Goal: Information Seeking & Learning: Learn about a topic

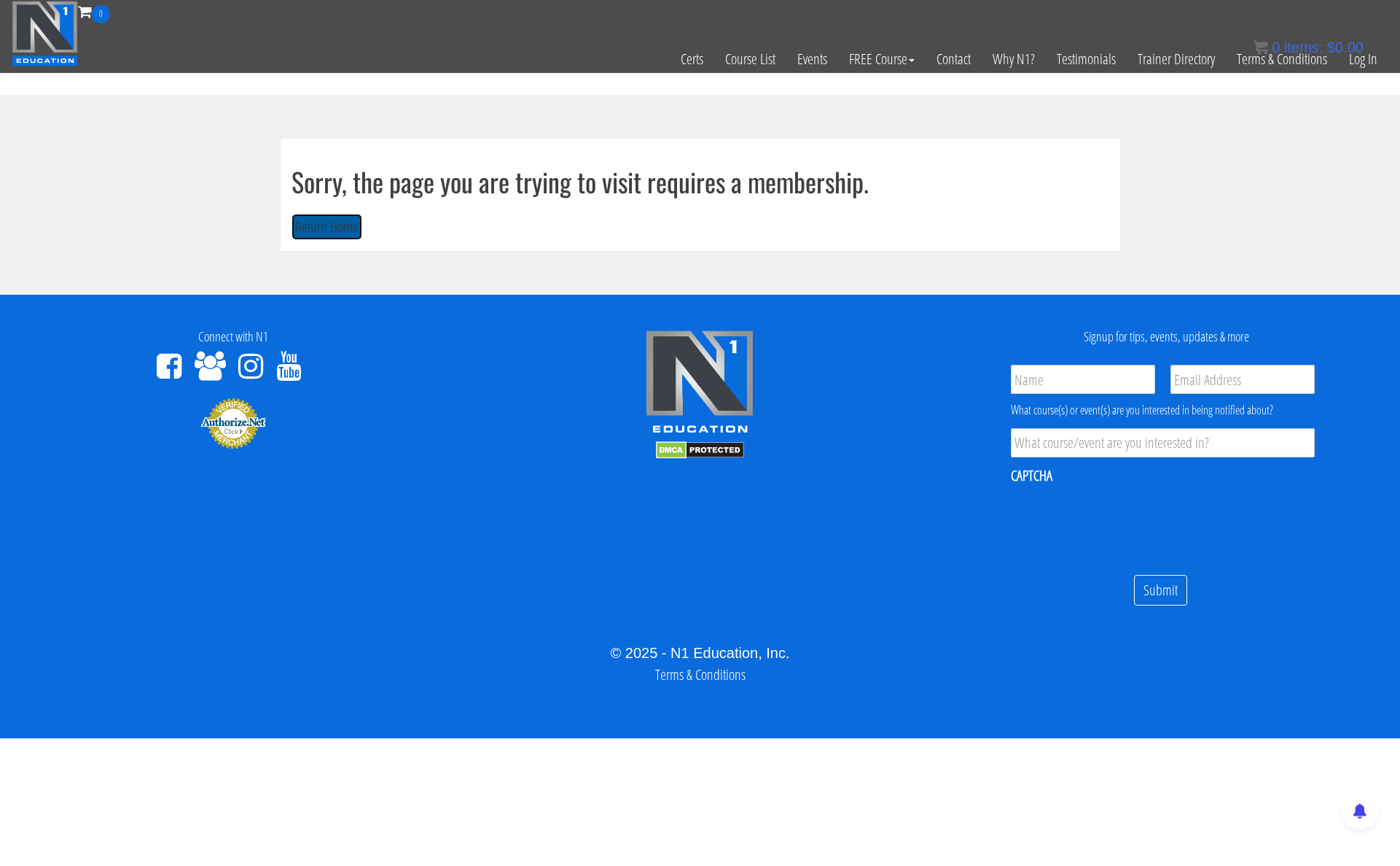
click at [342, 232] on button "Return Home" at bounding box center [326, 227] width 71 height 27
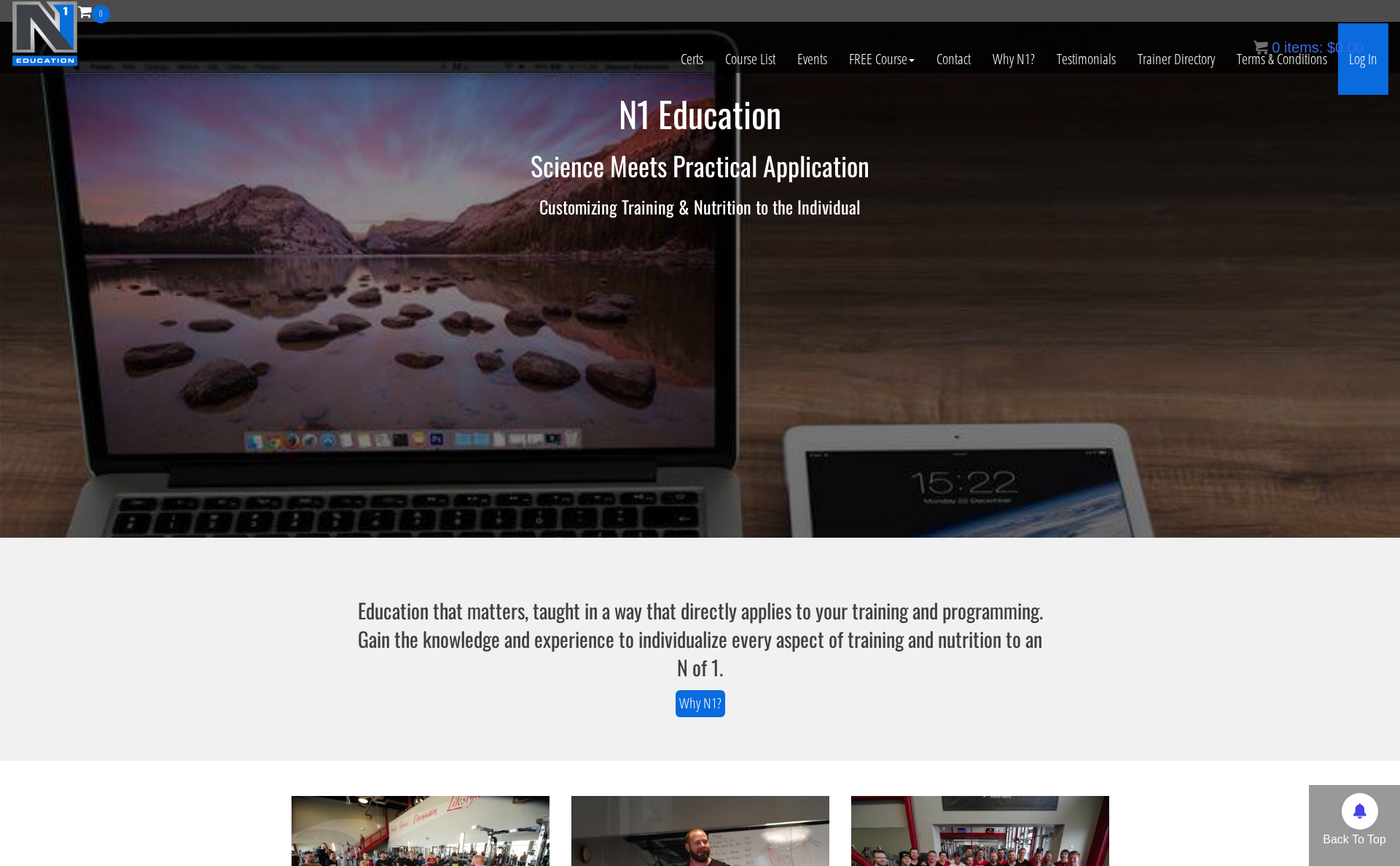
click at [1357, 65] on link "Log In" at bounding box center [1363, 59] width 50 height 71
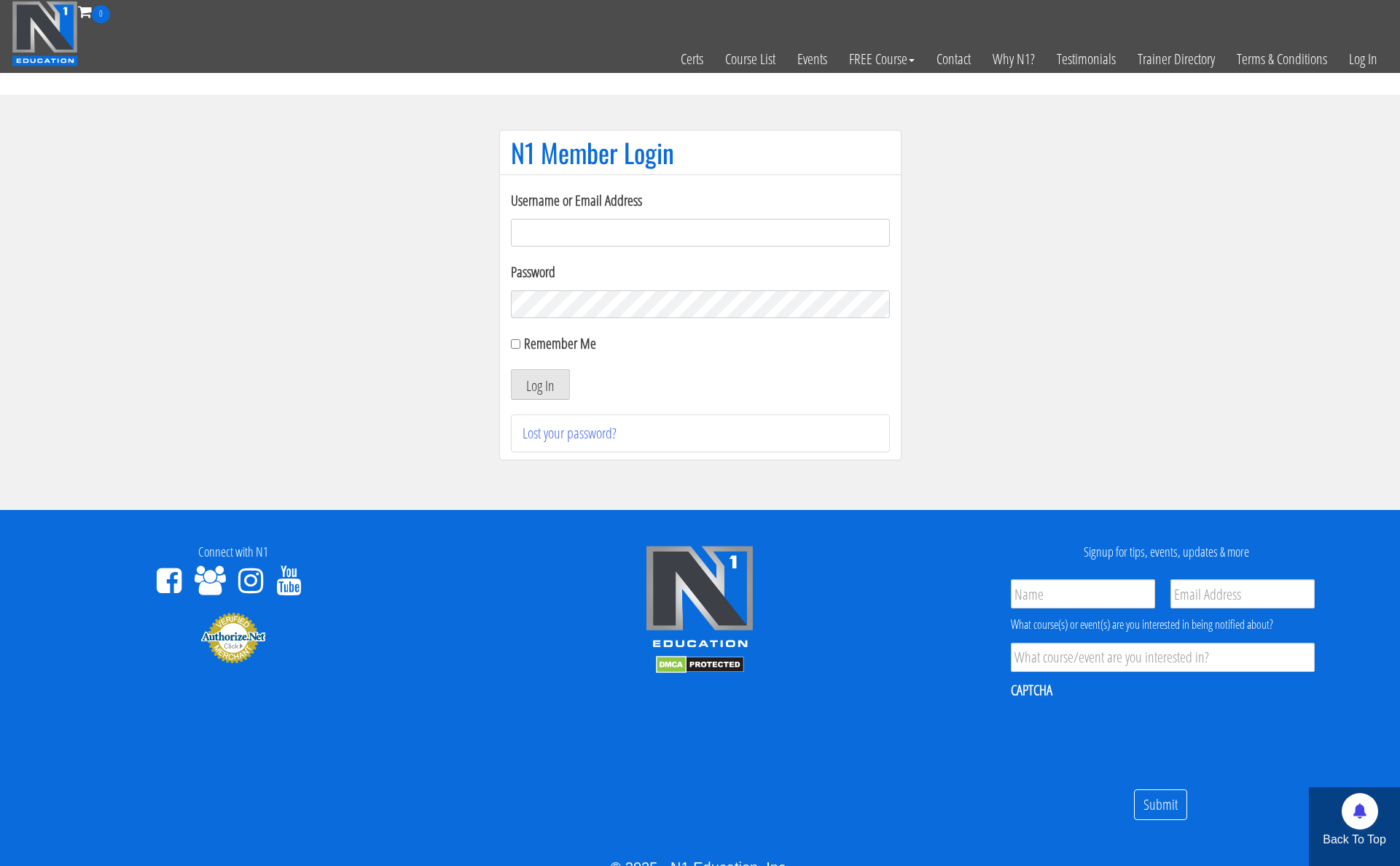
type input "kortney.[PERSON_NAME]-2815"
click at [514, 347] on input "Remember Me" at bounding box center [516, 343] width 10 height 10
checkbox input "true"
click at [535, 395] on button "Log In" at bounding box center [541, 384] width 59 height 30
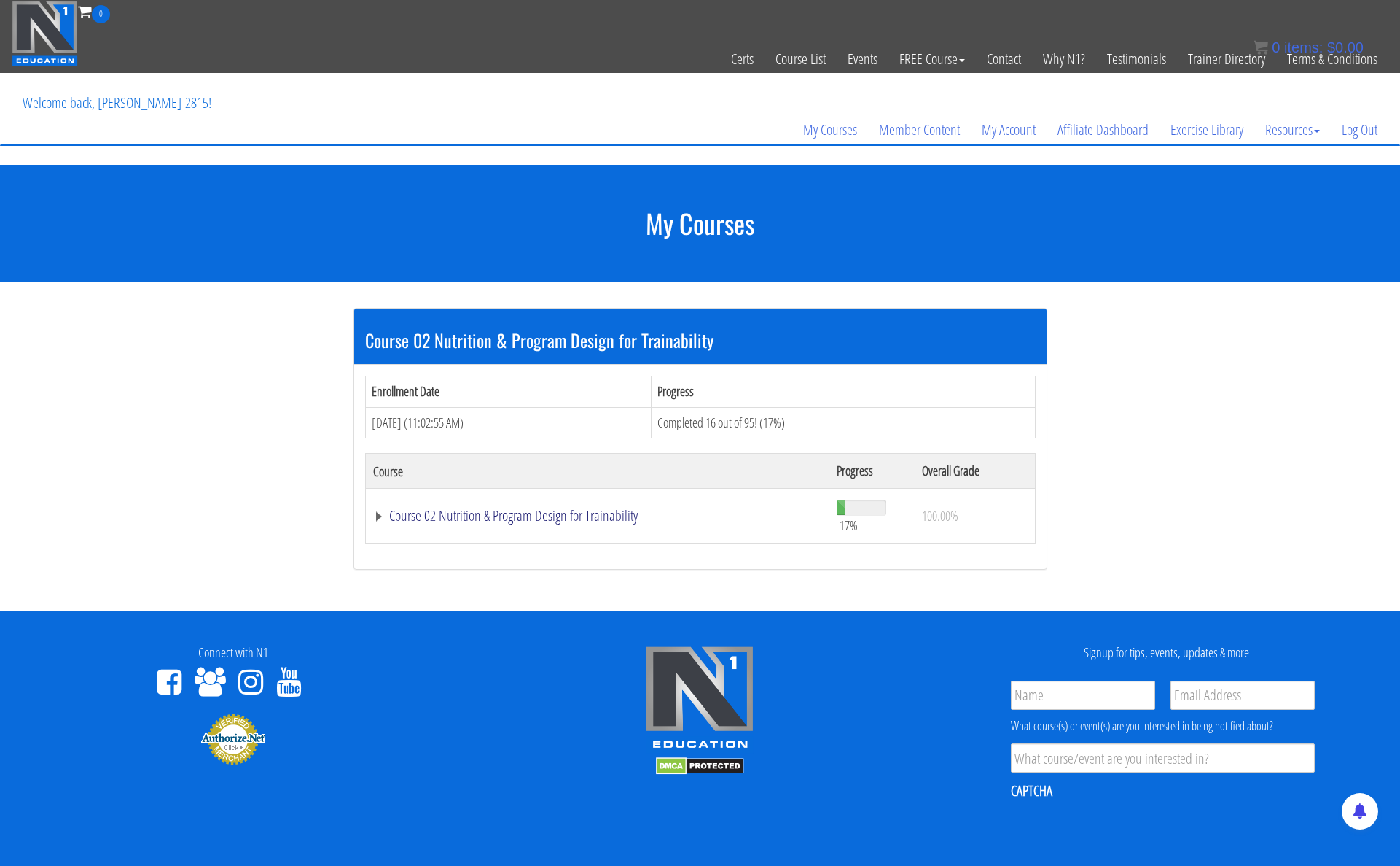
click at [435, 512] on link "Course 02 Nutrition & Program Design for Trainability" at bounding box center [598, 516] width 449 height 14
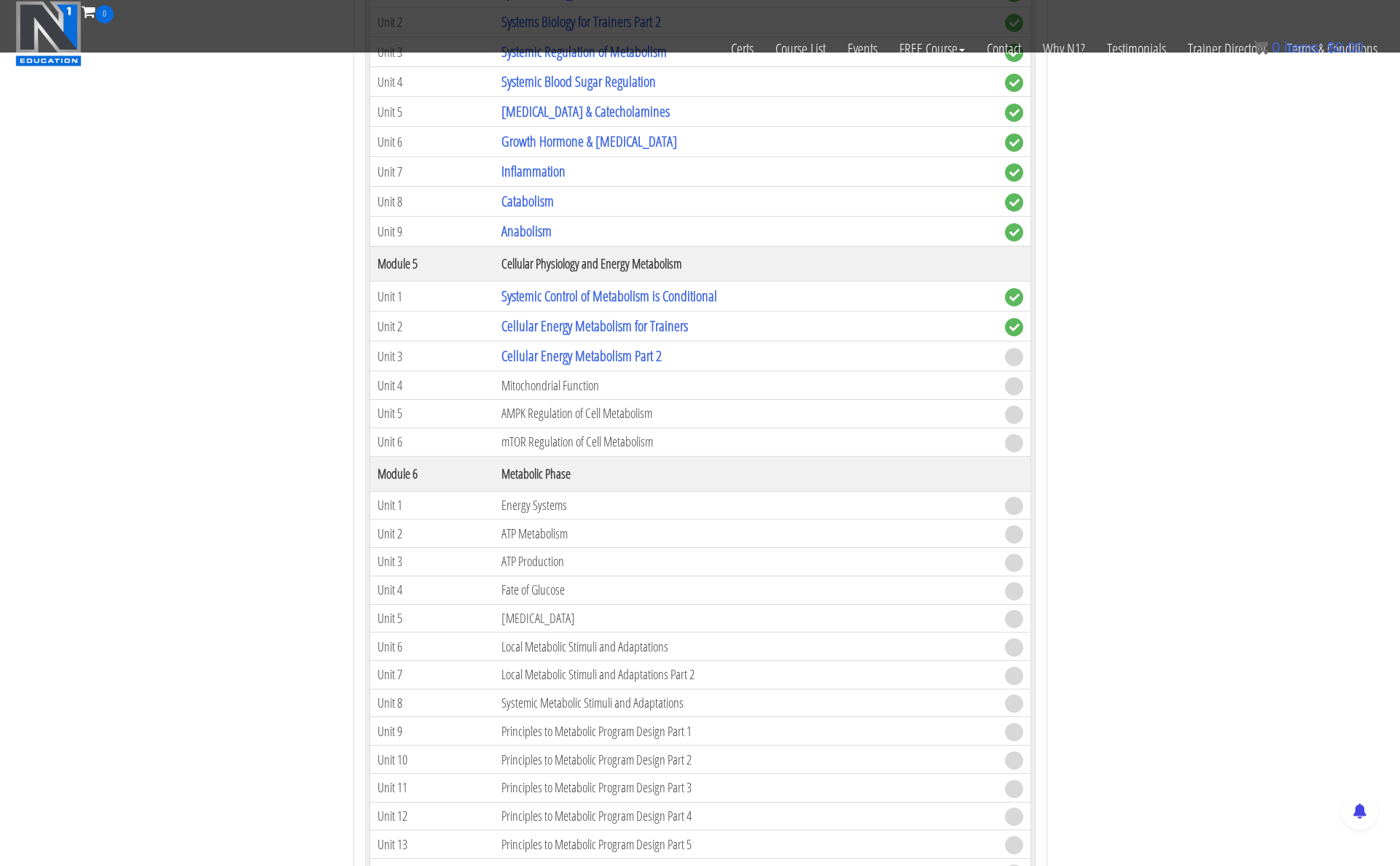
scroll to position [887, 0]
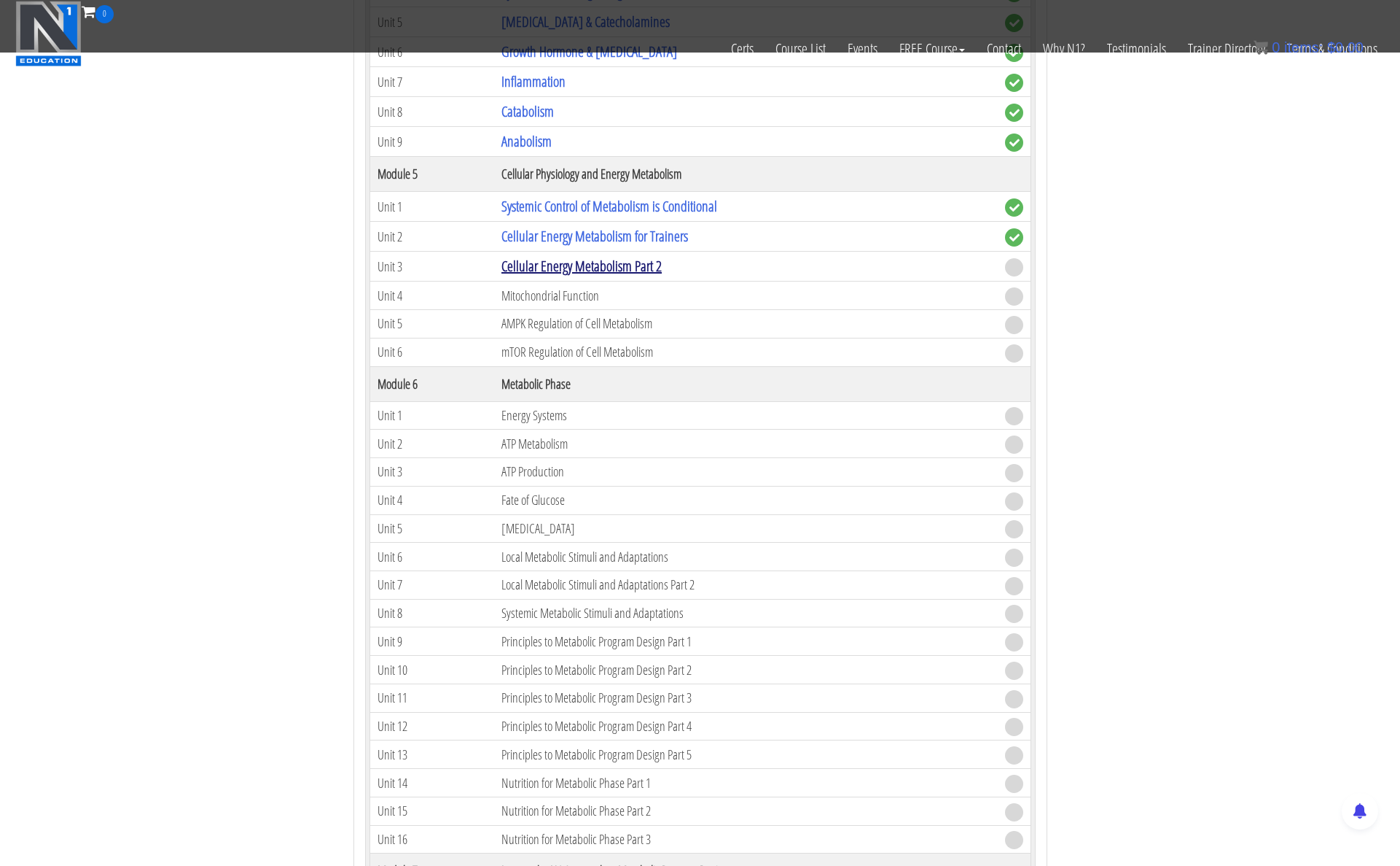
click at [574, 272] on link "Cellular Energy Metabolism Part 2" at bounding box center [582, 265] width 161 height 20
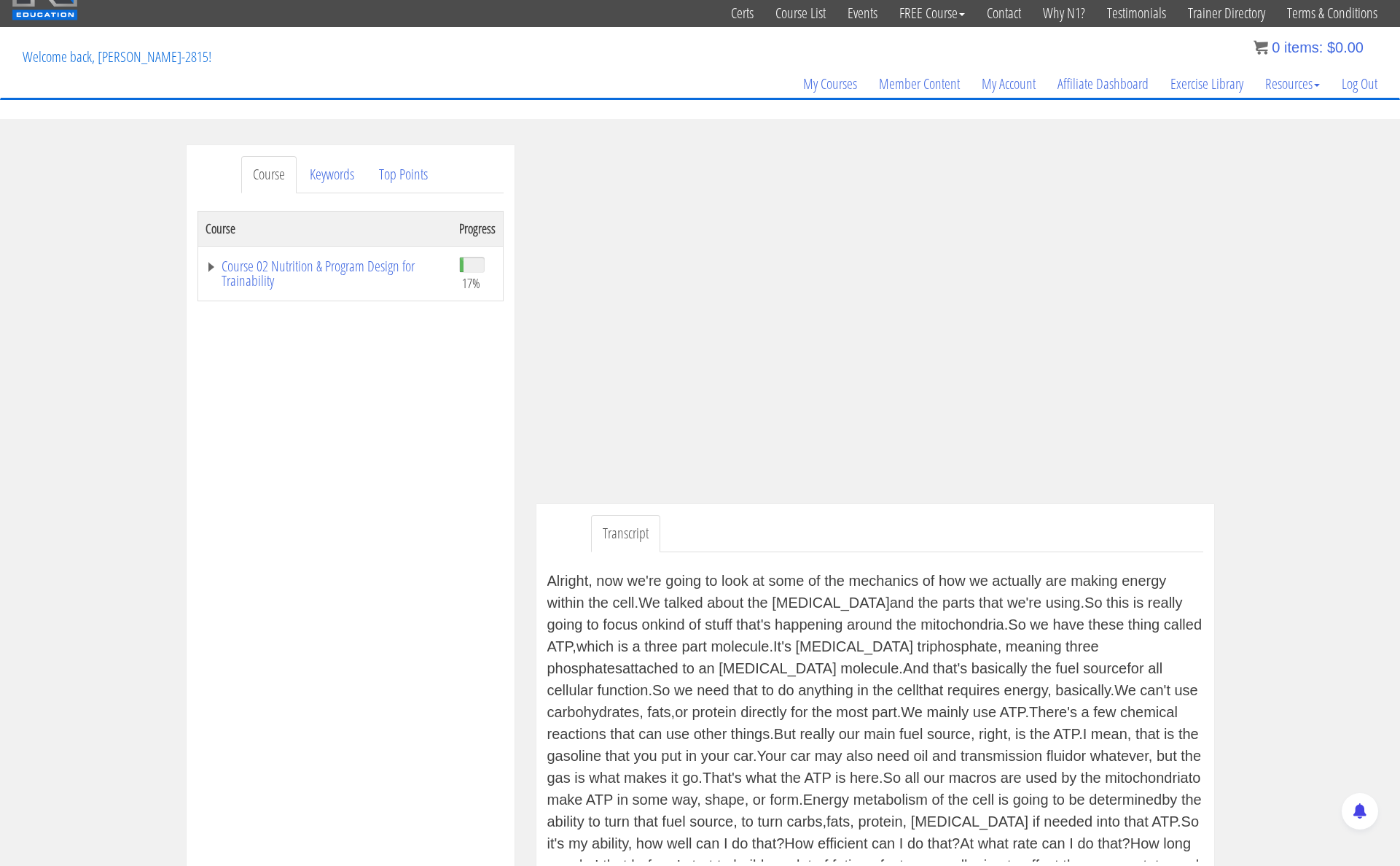
scroll to position [51, 0]
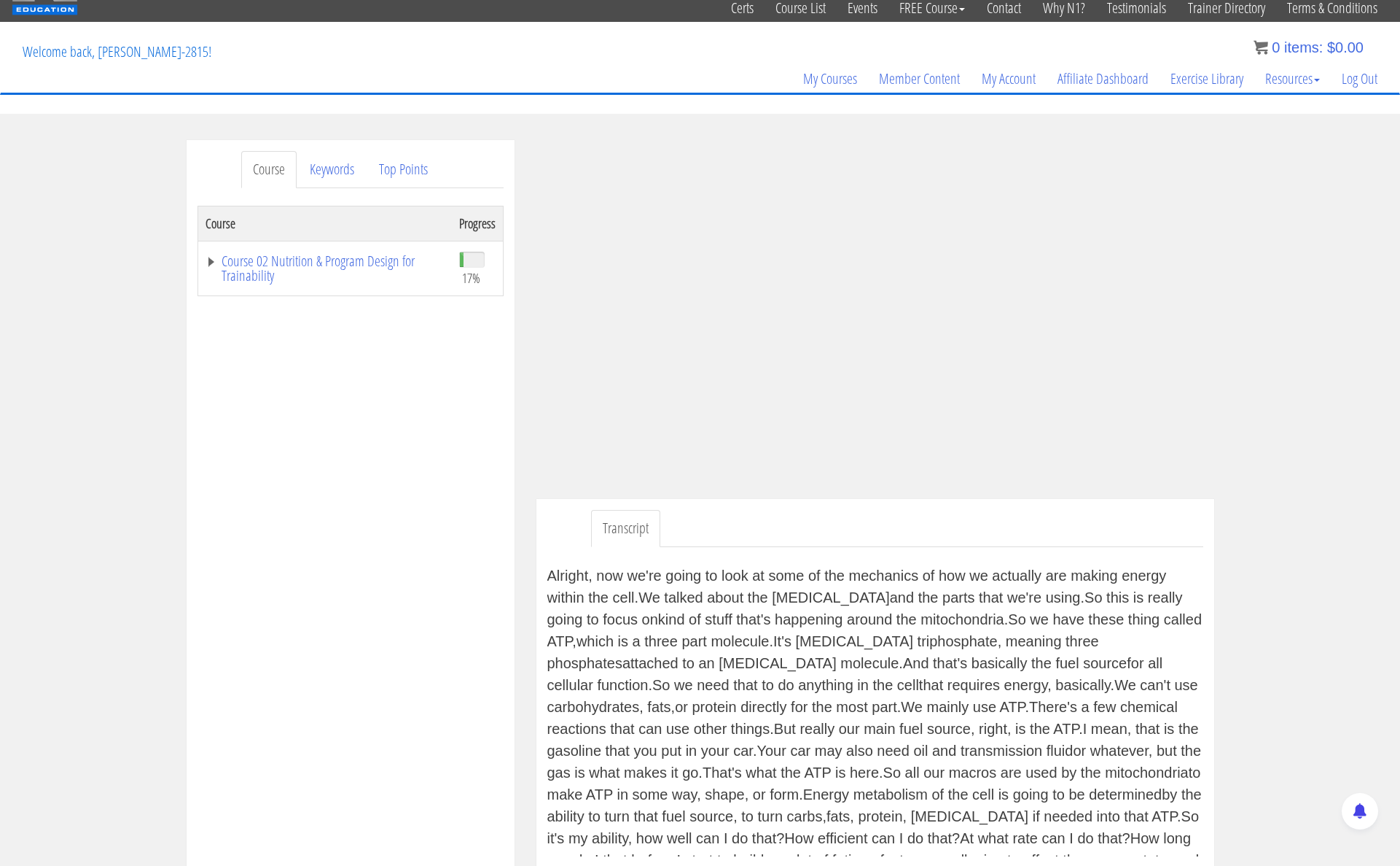
click at [1272, 378] on div "Course Keywords Top Points Course Progress Course 02 Nutrition & Program Design…" at bounding box center [700, 559] width 1400 height 837
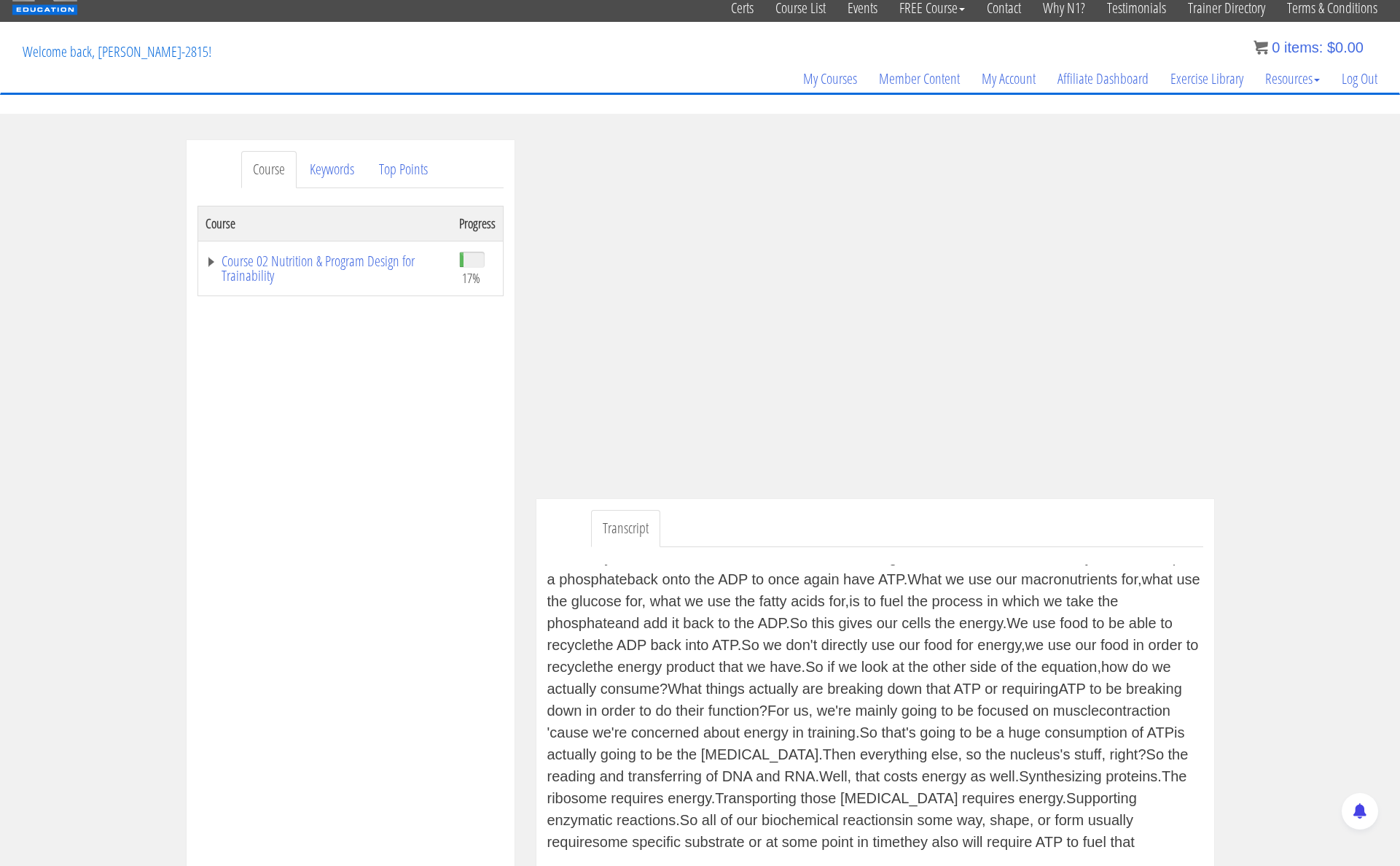
scroll to position [541, 0]
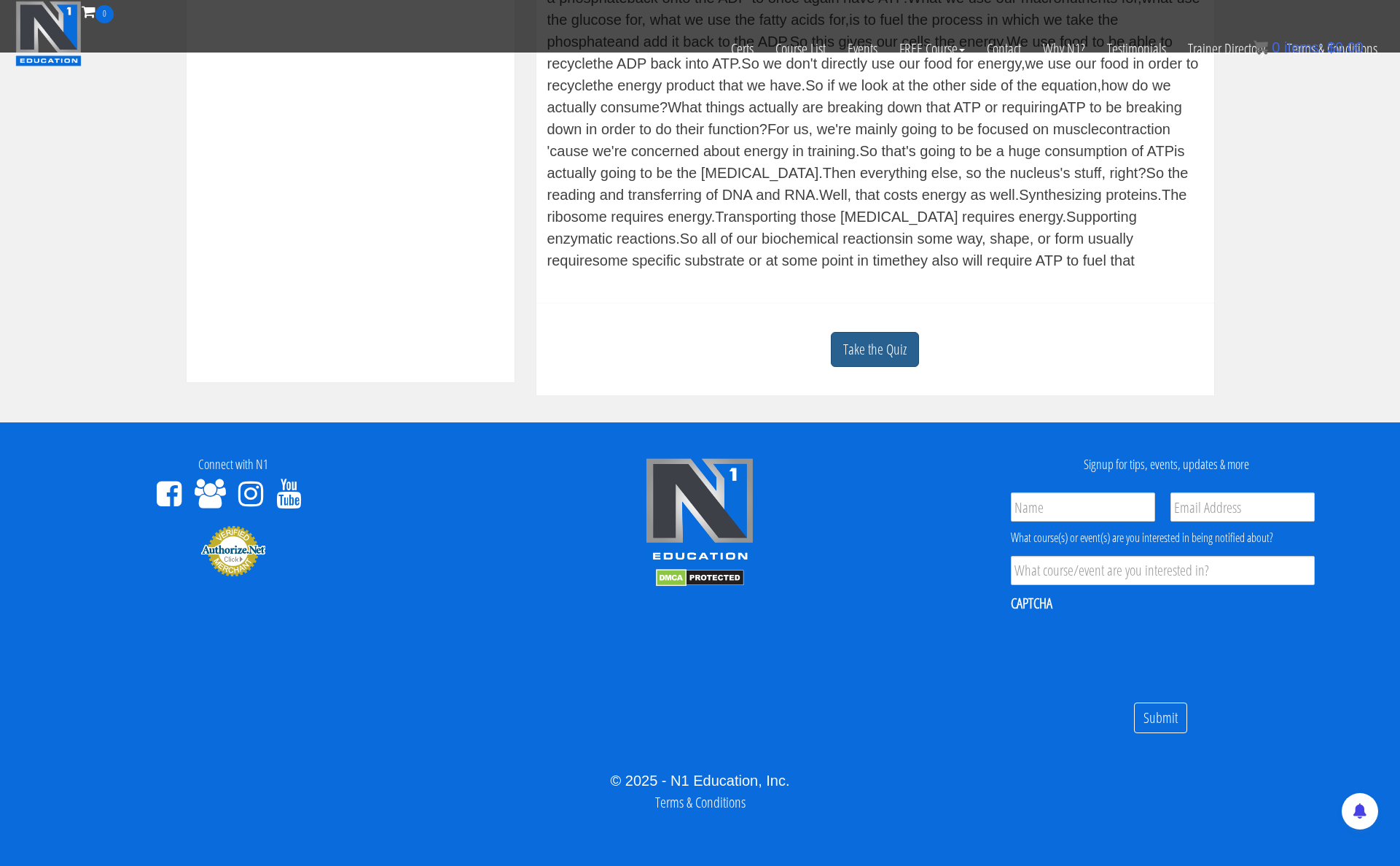
click at [874, 350] on link "Take the Quiz" at bounding box center [875, 349] width 88 height 36
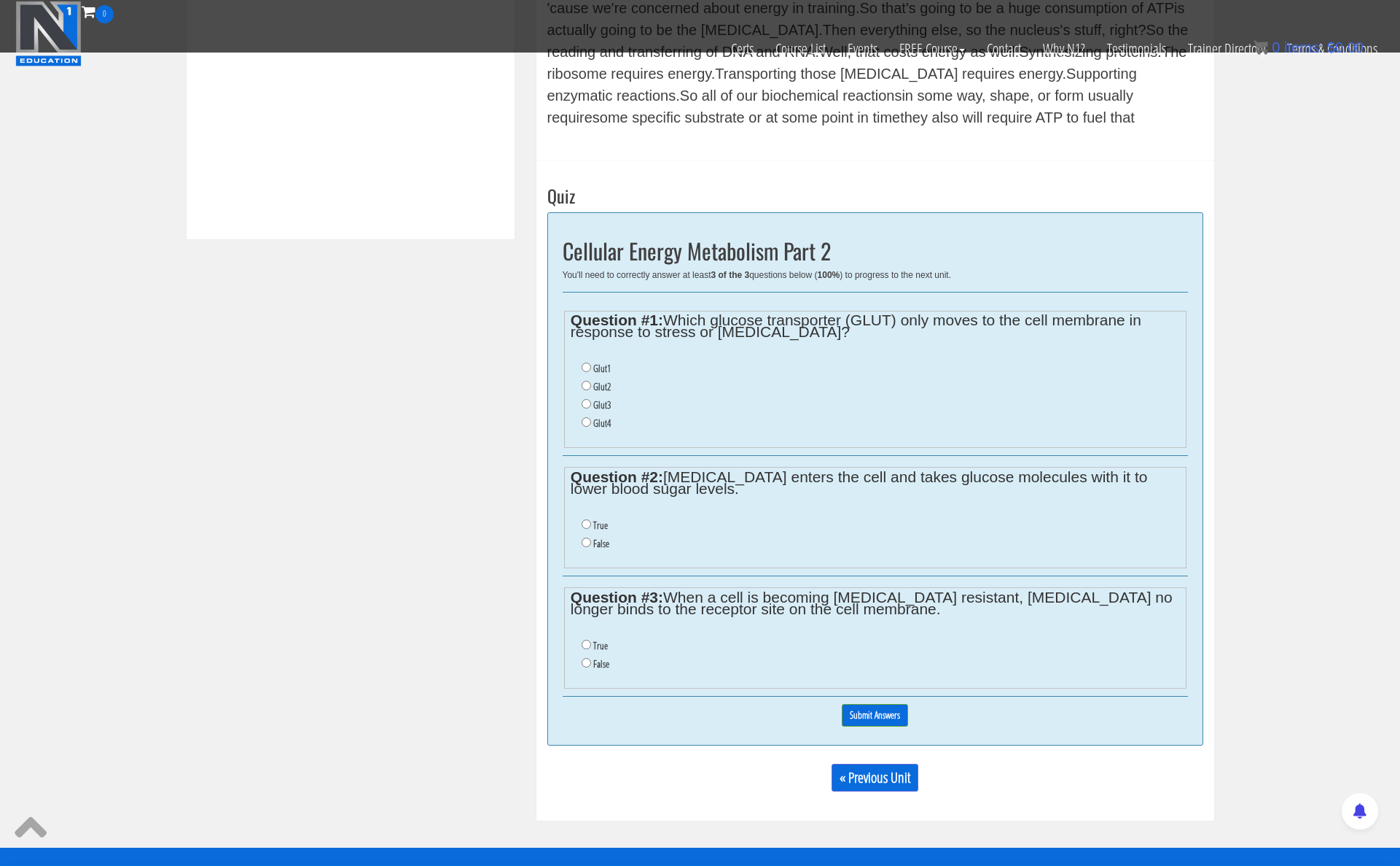
scroll to position [685, 0]
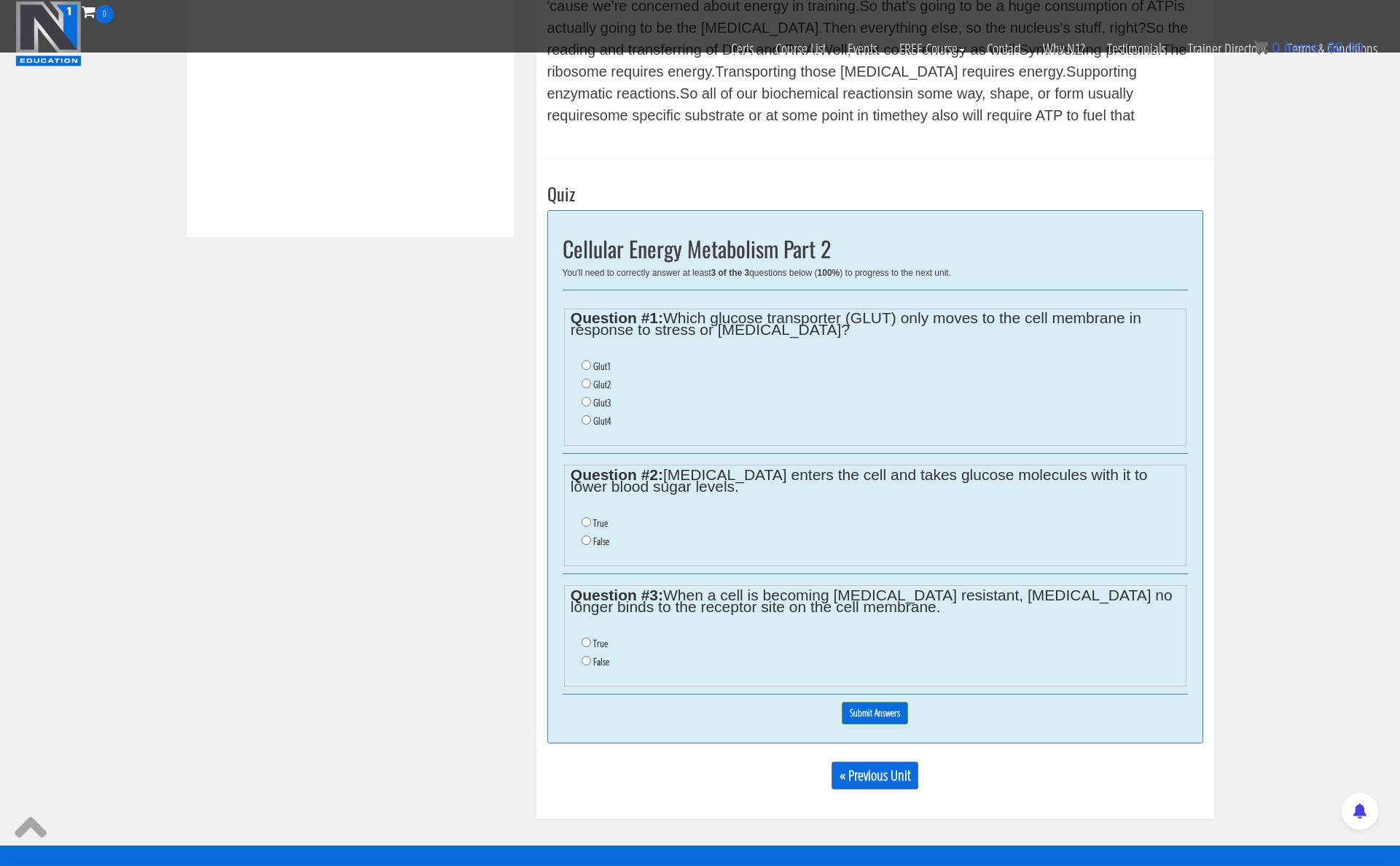
click at [586, 428] on li "Glut4" at bounding box center [880, 421] width 598 height 18
click at [586, 418] on input "Glut4" at bounding box center [586, 419] width 10 height 10
radio input "true"
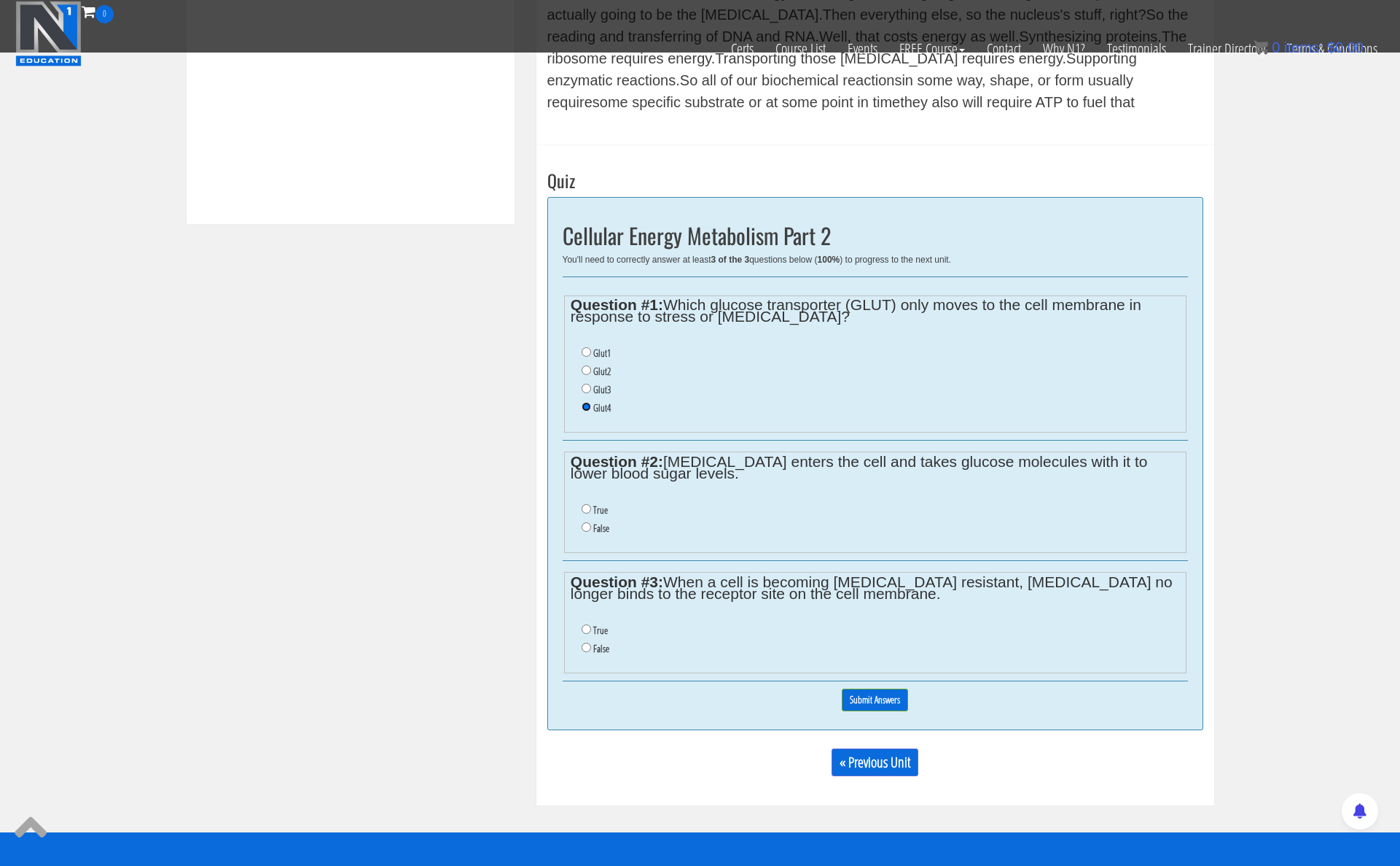
scroll to position [703, 0]
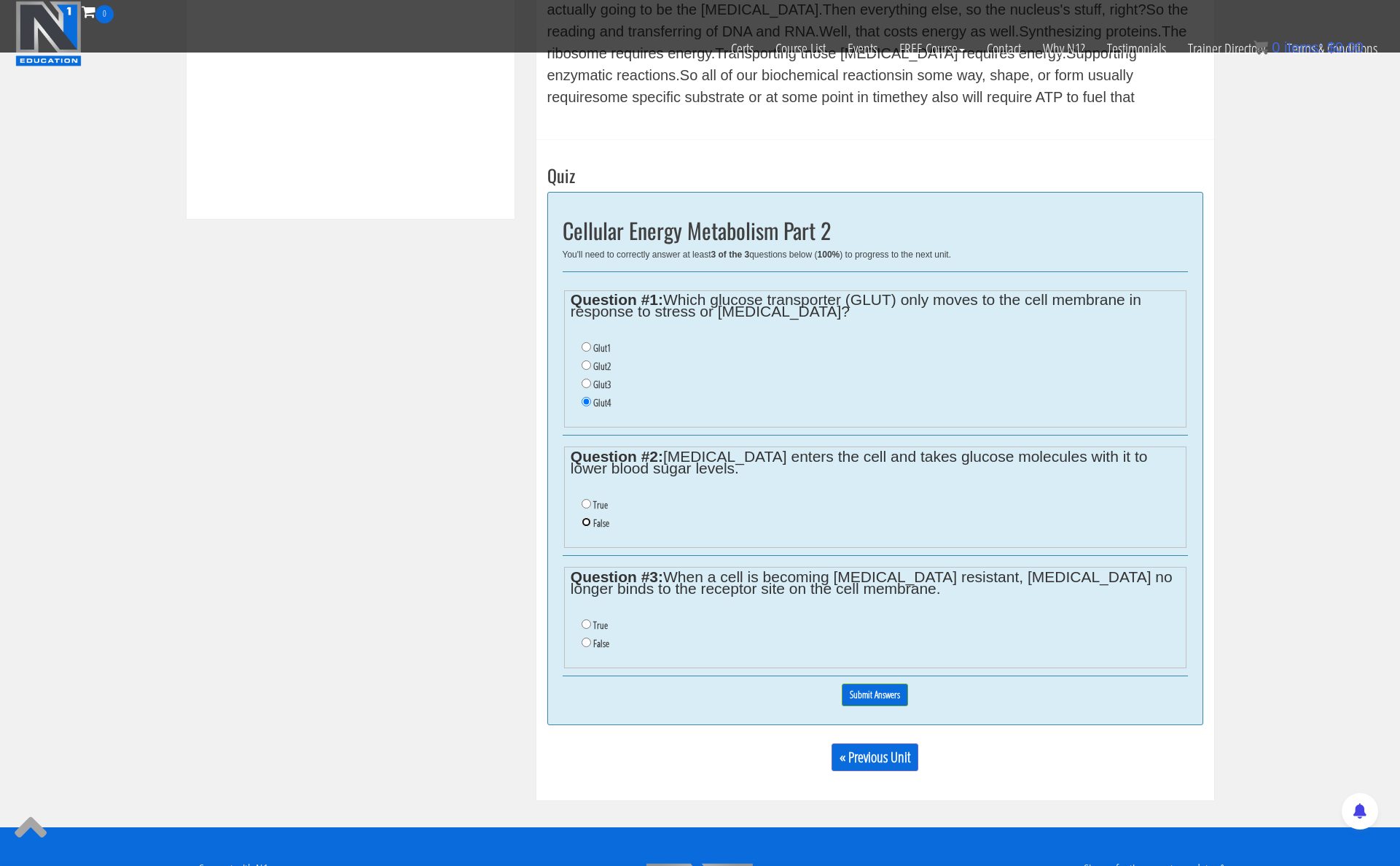
click at [587, 521] on input "False" at bounding box center [586, 522] width 10 height 10
radio input "true"
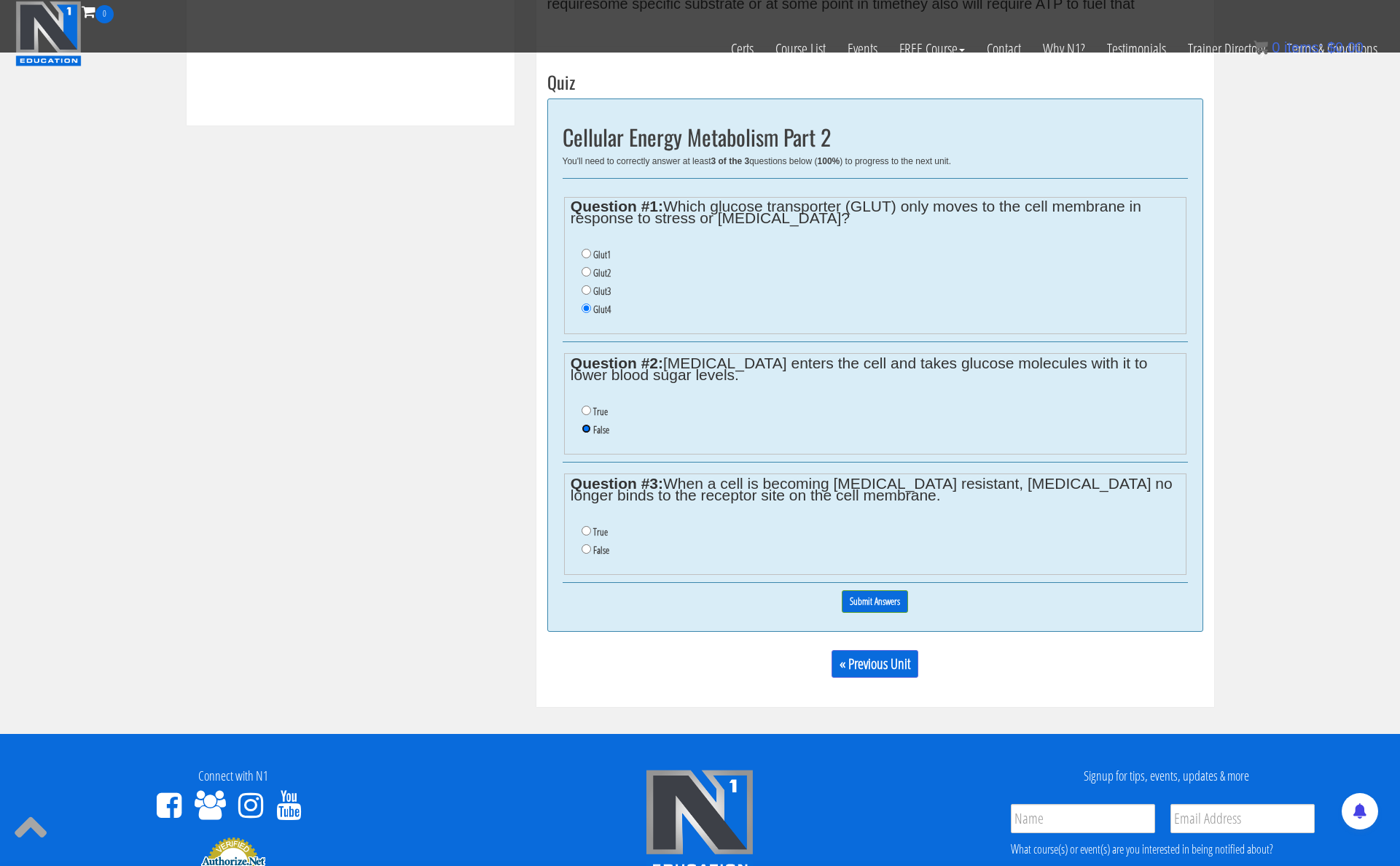
scroll to position [799, 0]
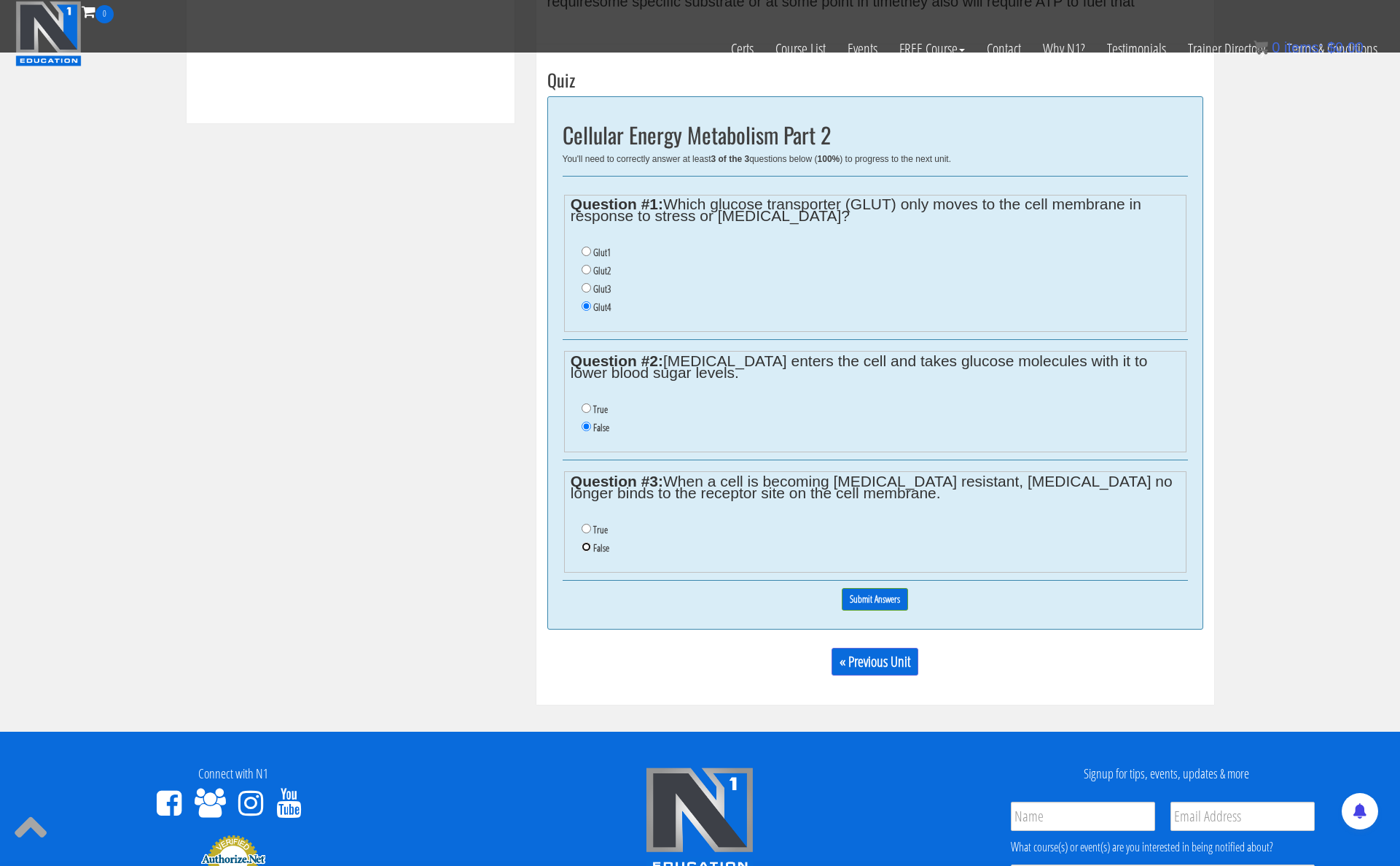
click at [586, 548] on input "False" at bounding box center [586, 546] width 10 height 10
radio input "true"
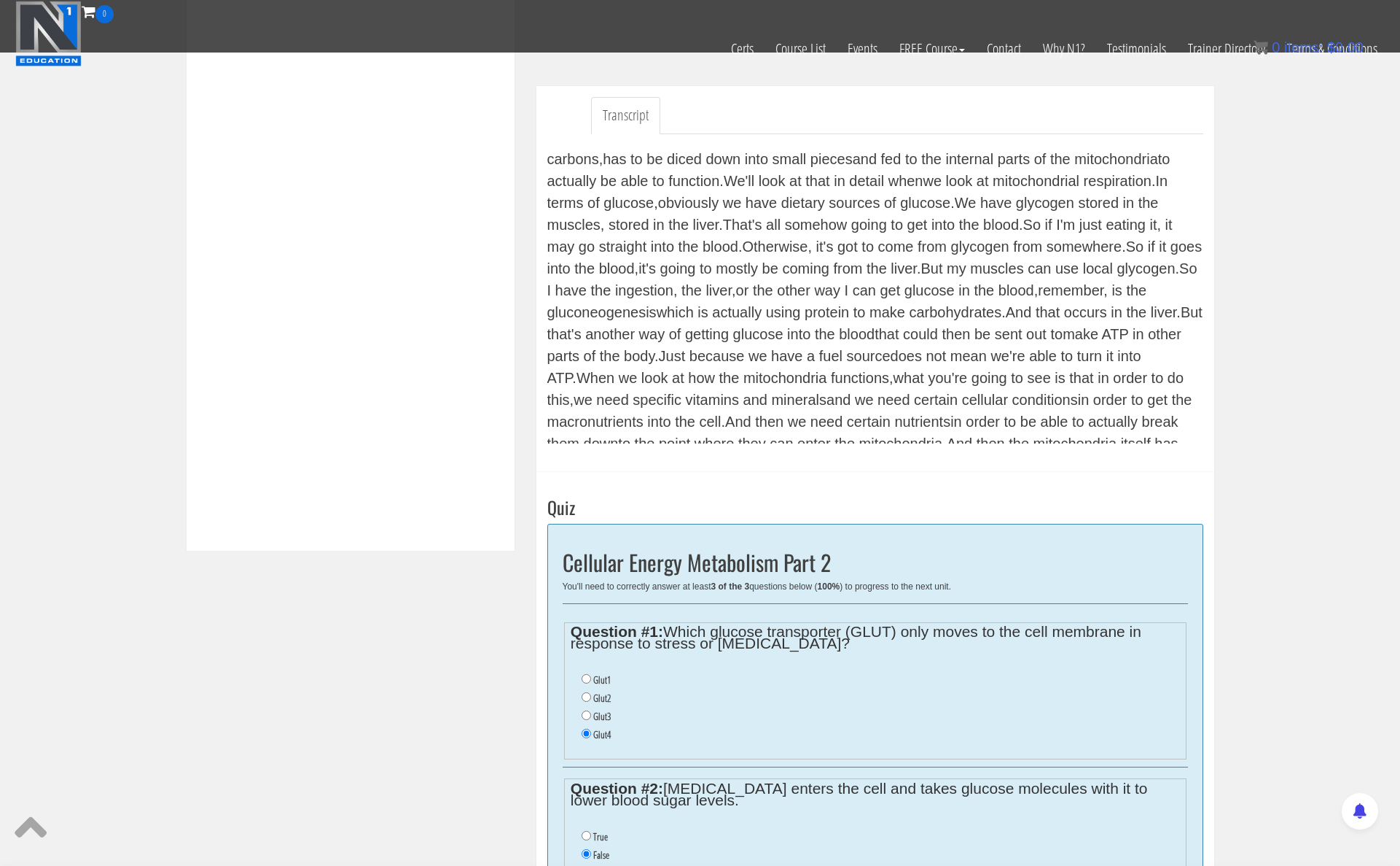
scroll to position [468, 0]
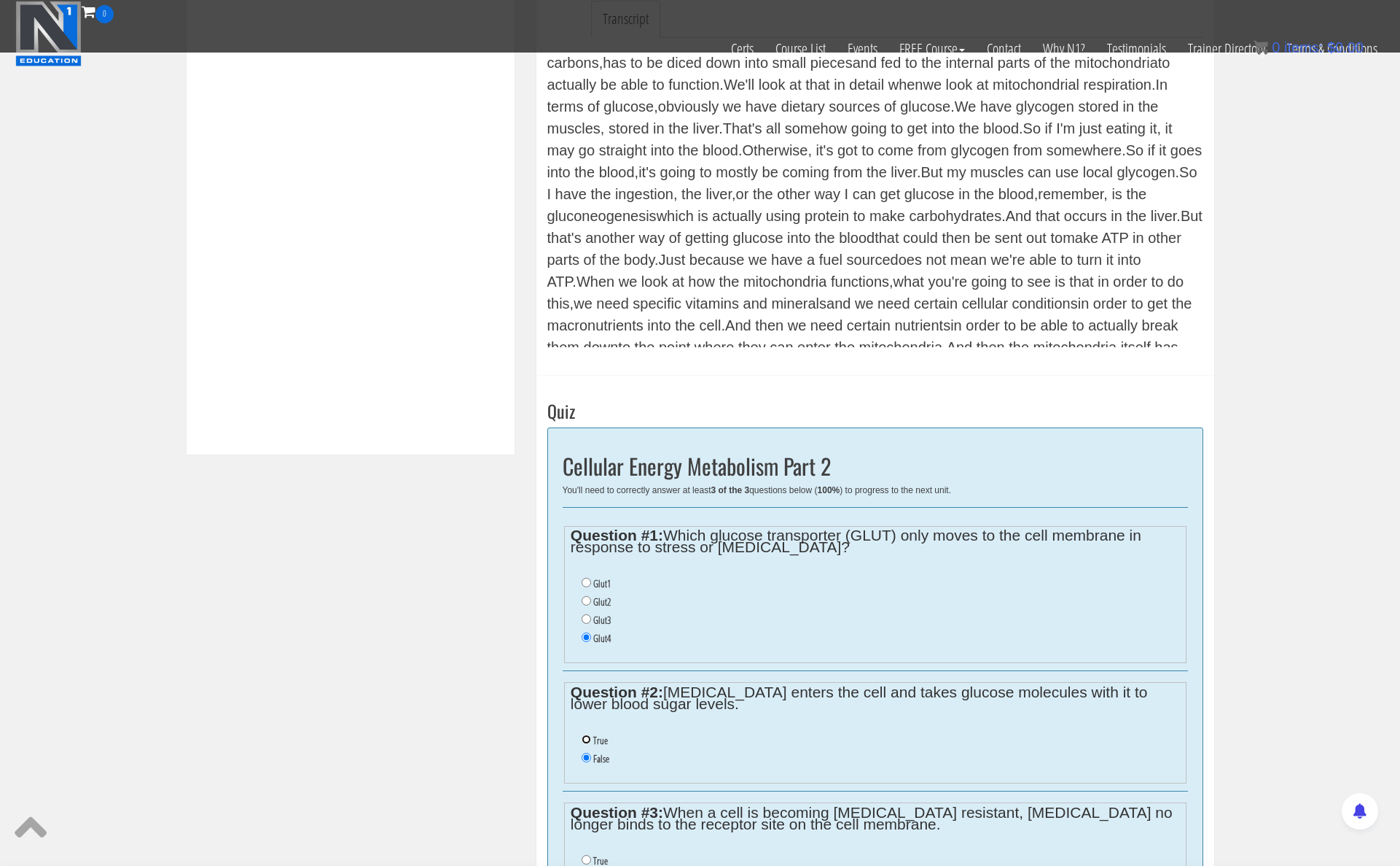
click at [587, 739] on input "True" at bounding box center [586, 739] width 10 height 10
radio input "true"
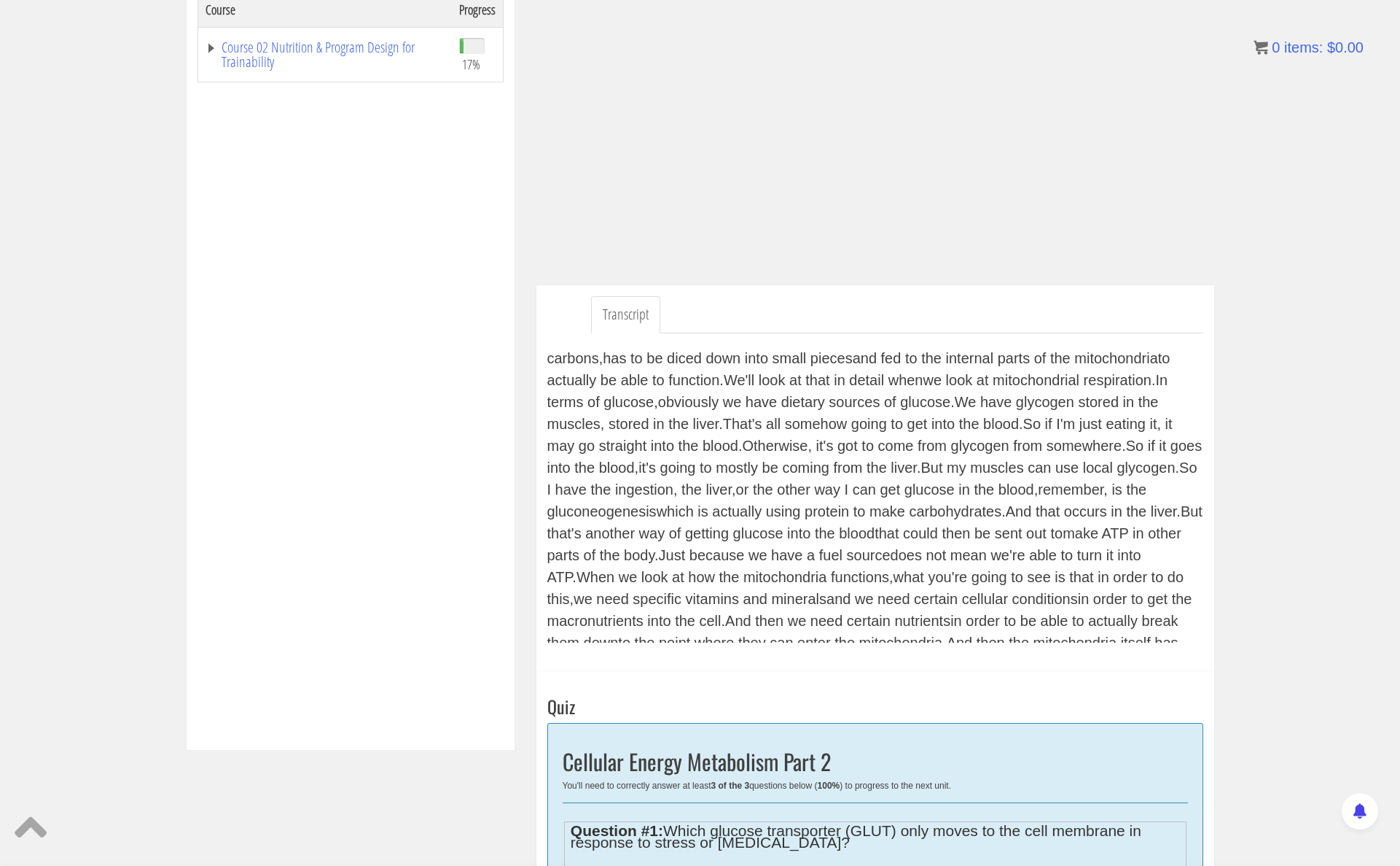
scroll to position [618, 0]
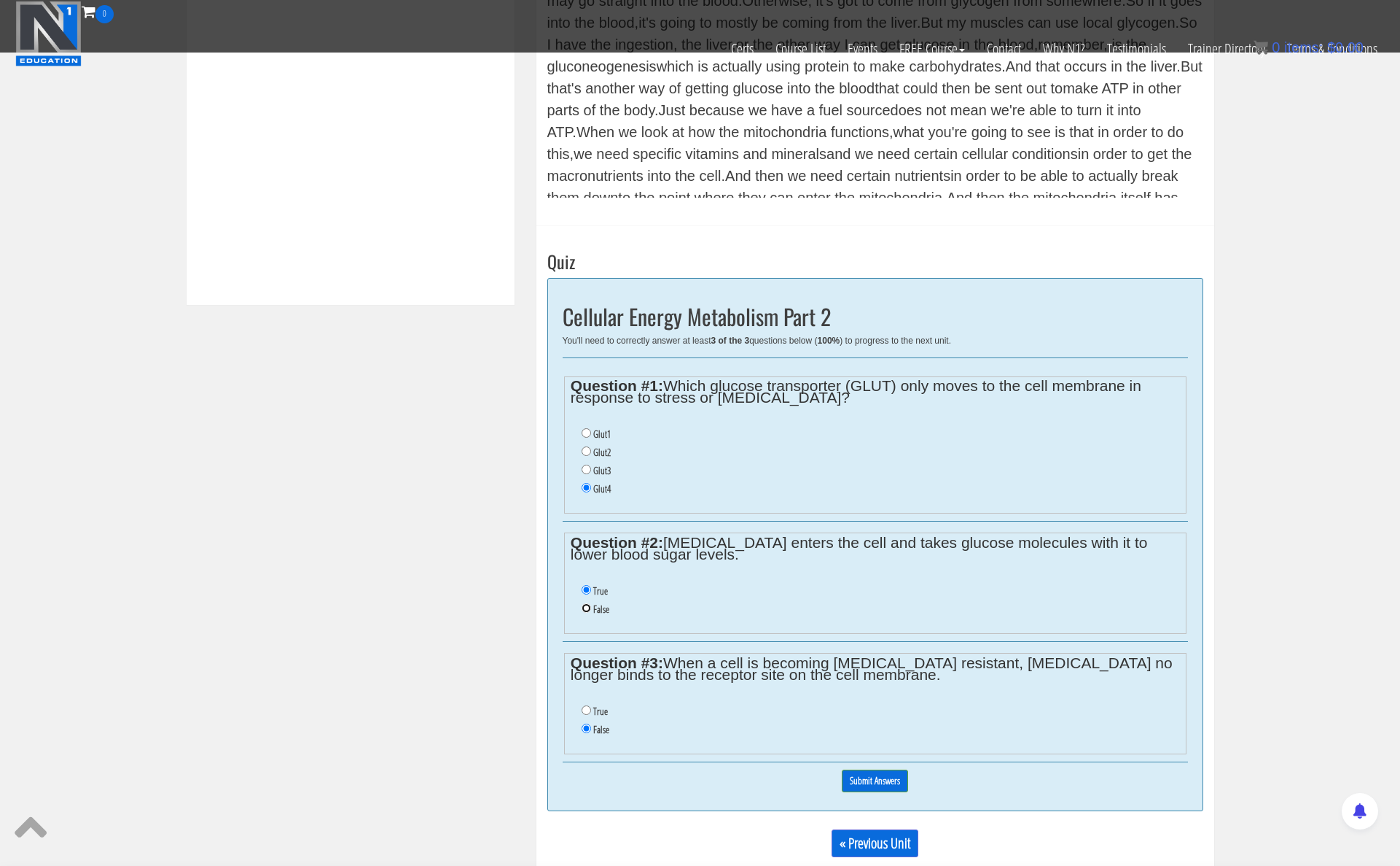
click at [584, 608] on input "False" at bounding box center [586, 608] width 10 height 10
radio input "true"
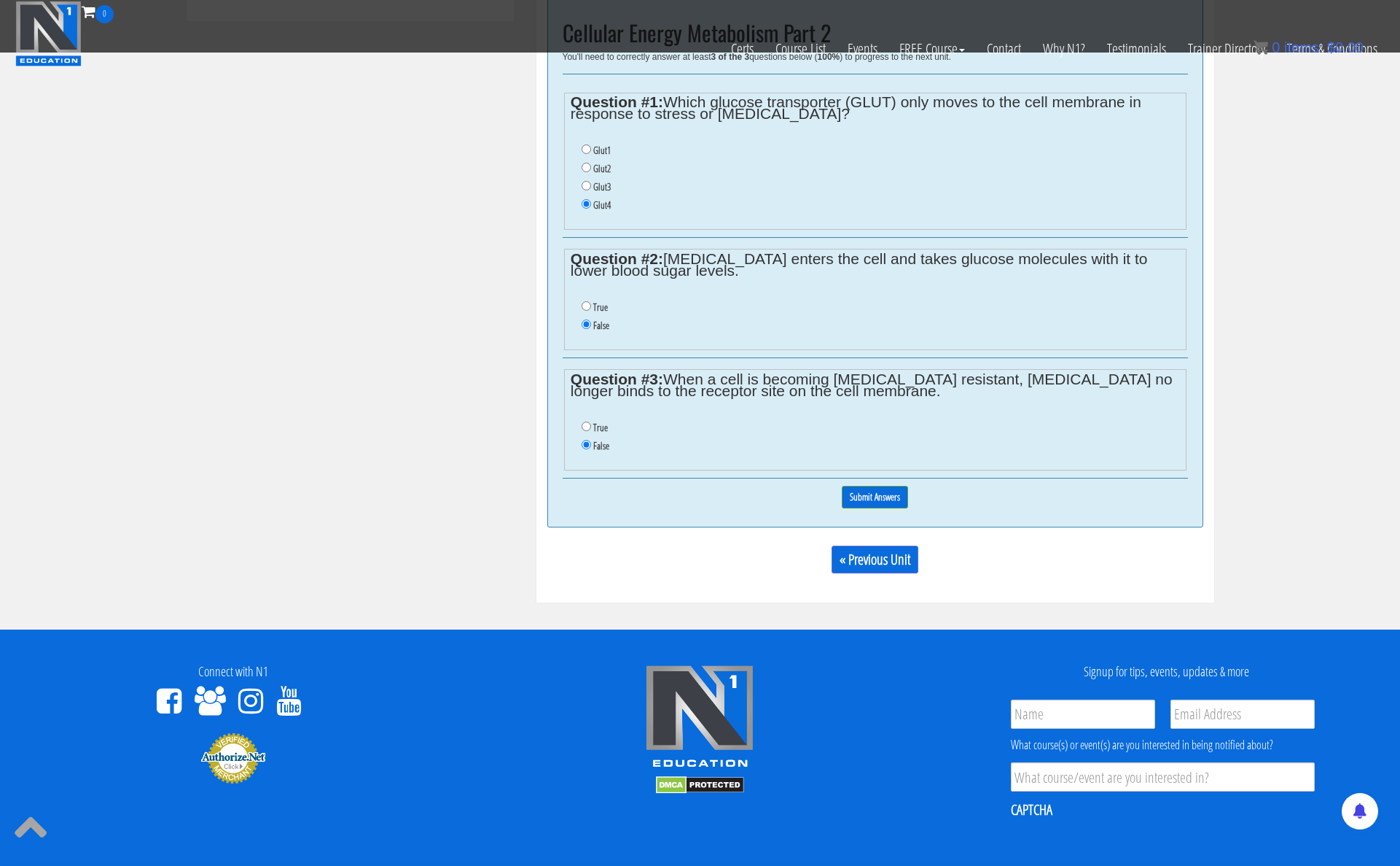
scroll to position [799, 0]
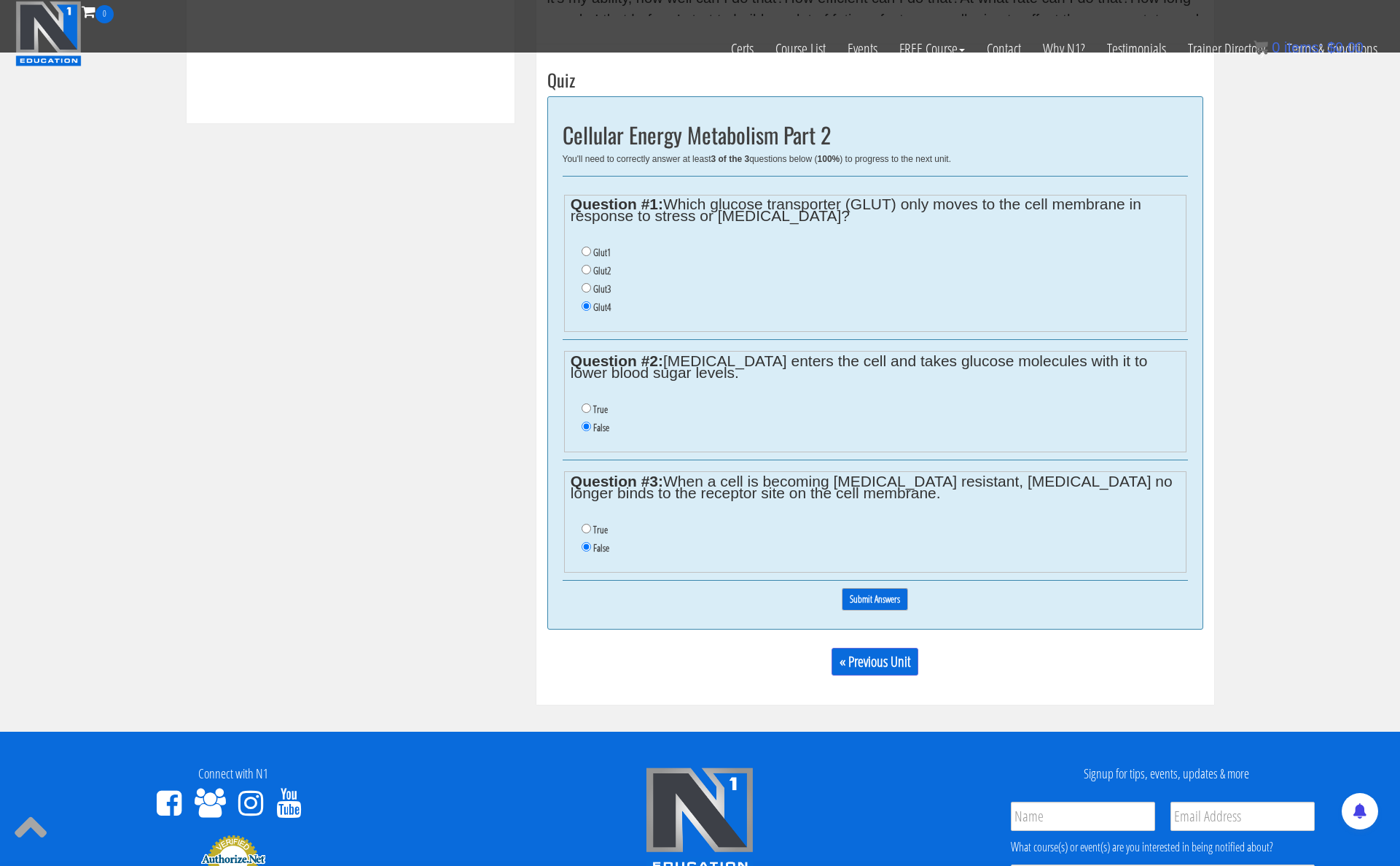
click at [884, 599] on input "Submit Answers" at bounding box center [875, 599] width 66 height 22
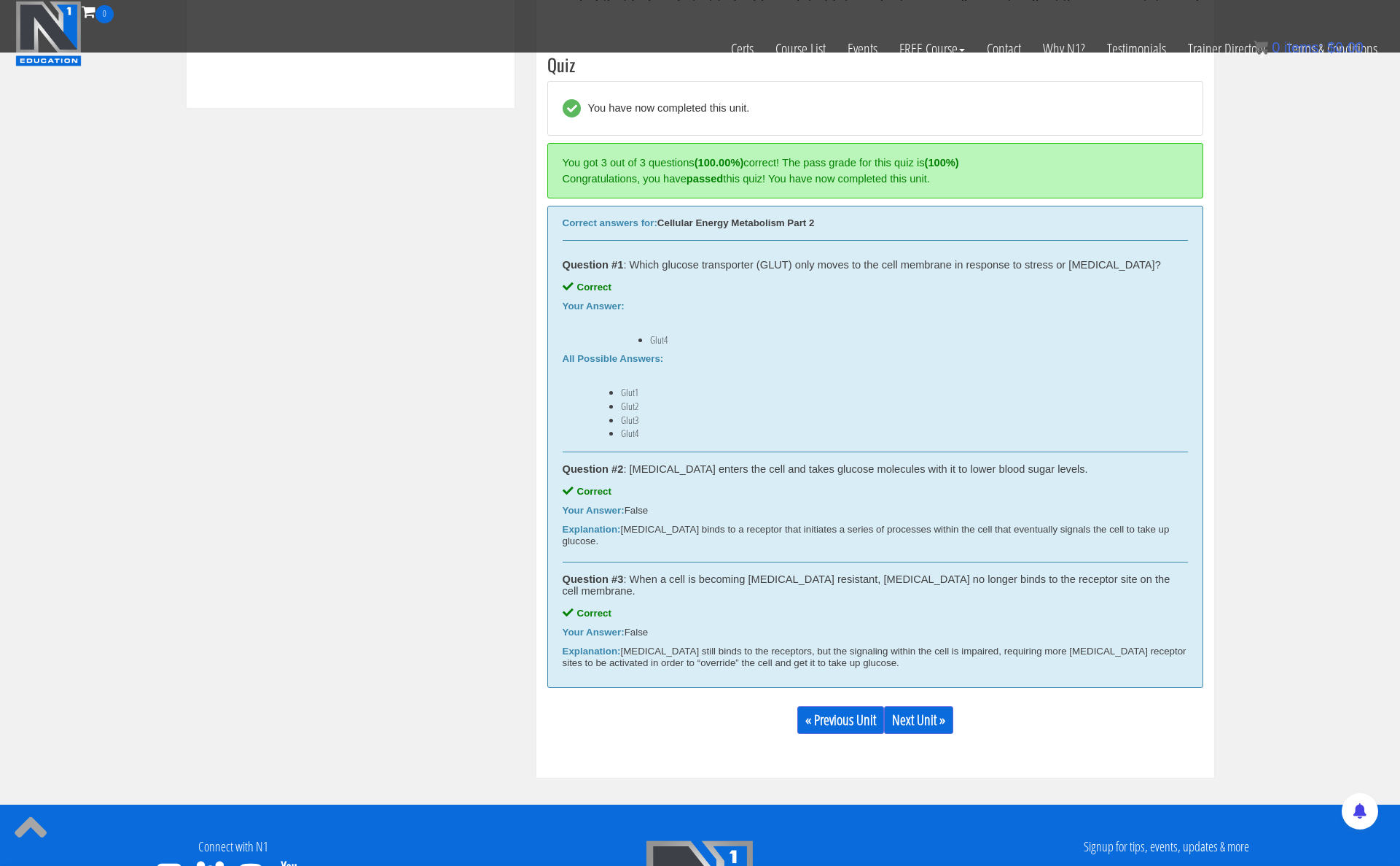
scroll to position [822, 0]
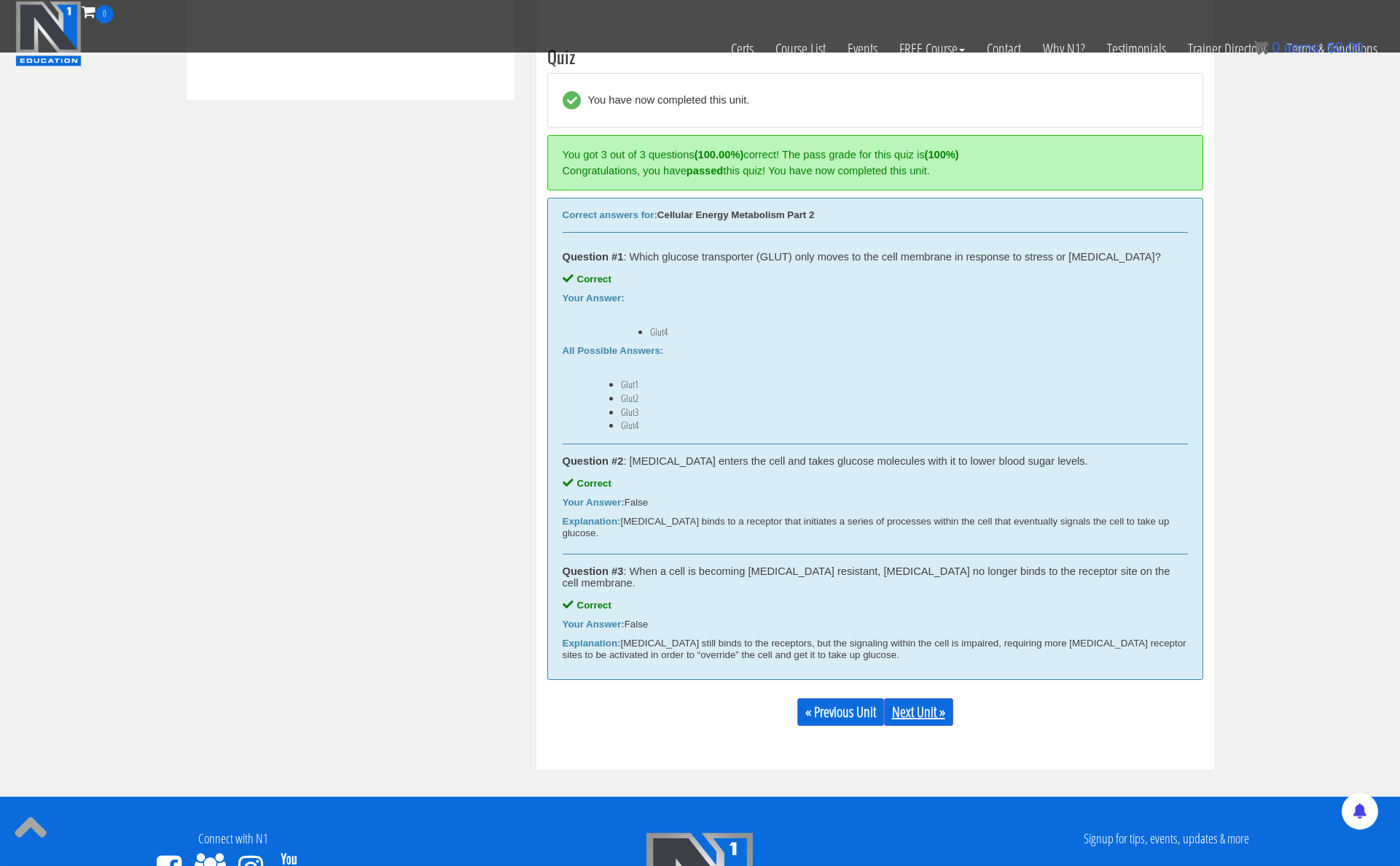
click at [913, 698] on link "Next Unit »" at bounding box center [919, 711] width 70 height 28
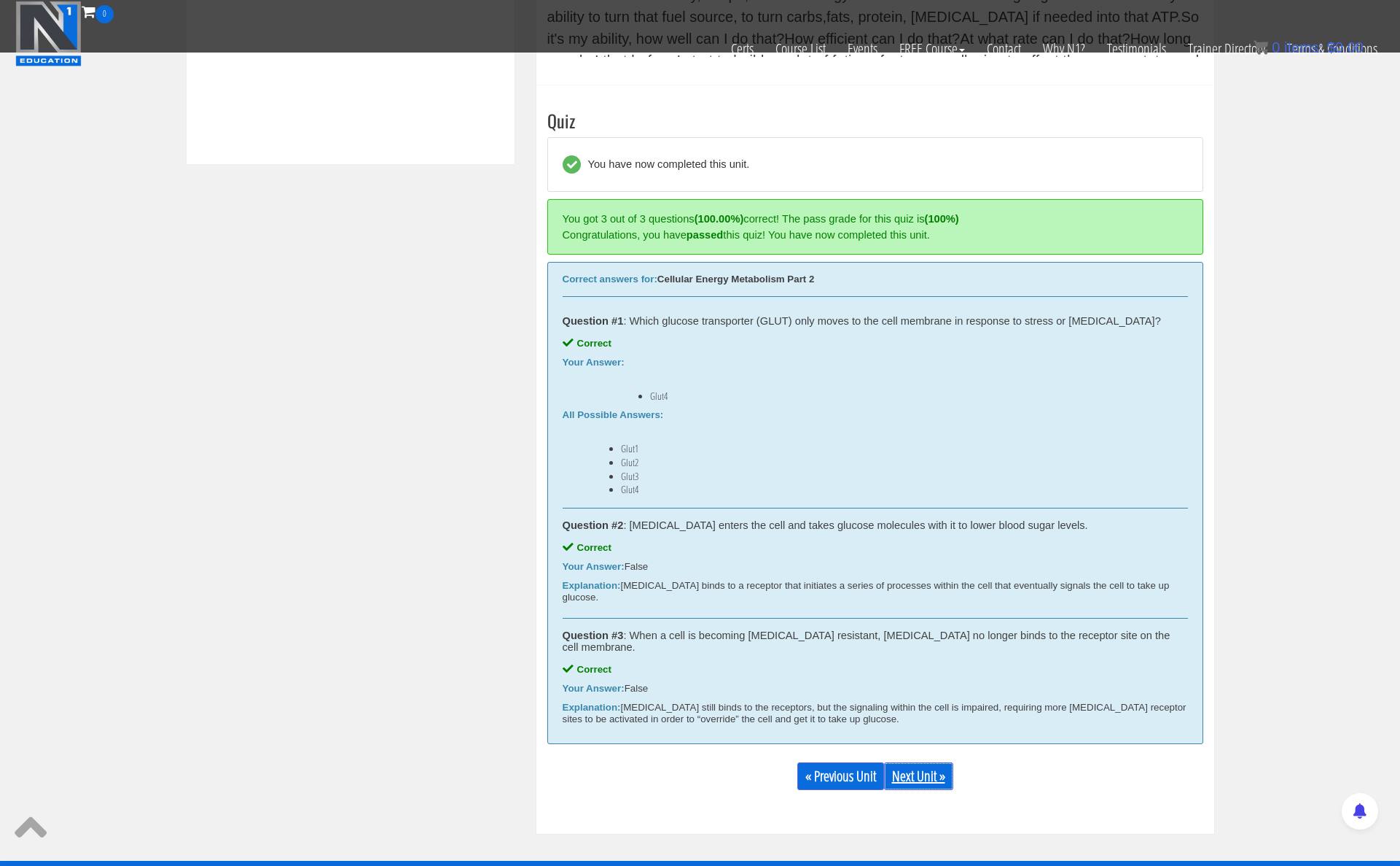
scroll to position [756, 0]
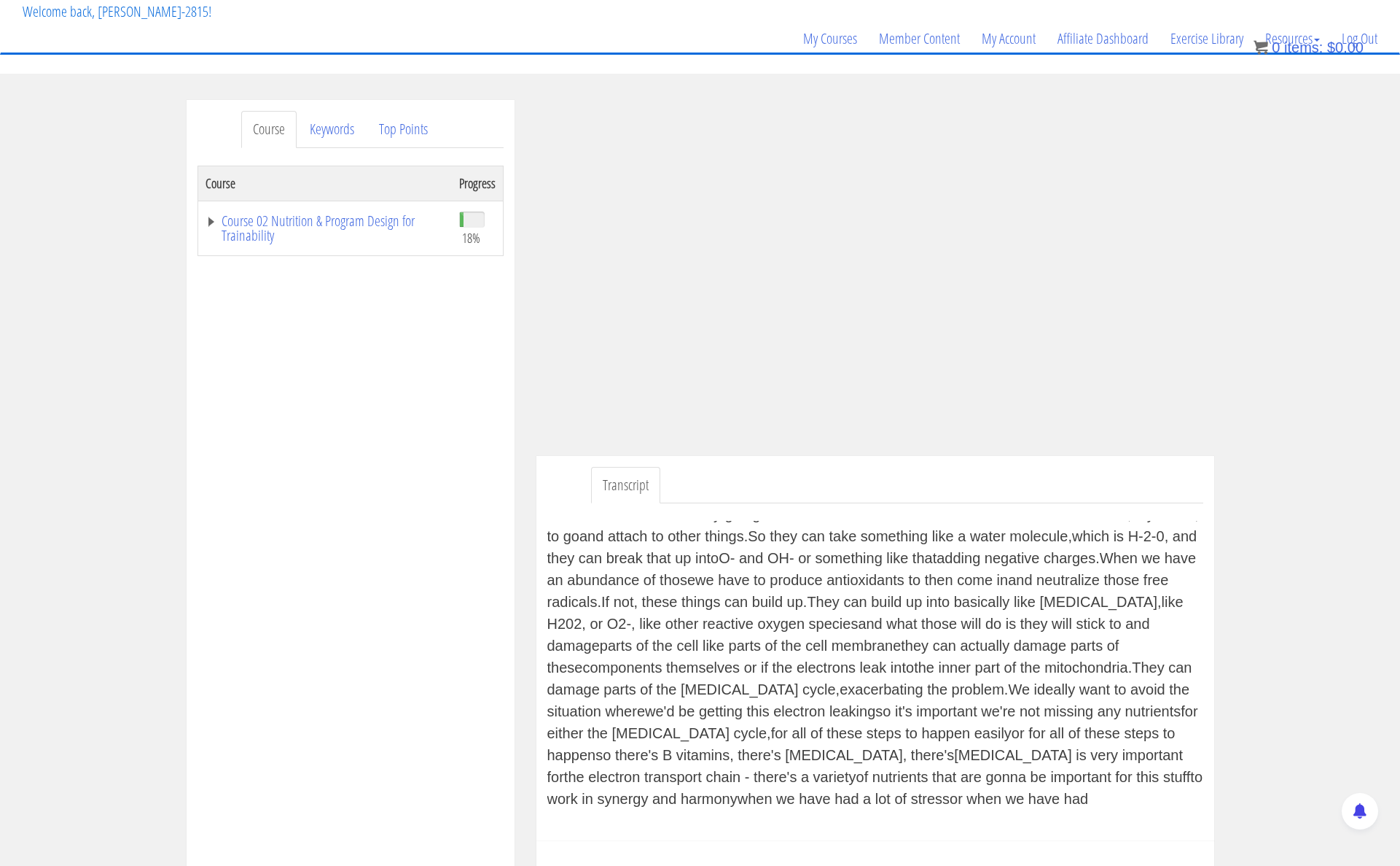
scroll to position [538, 0]
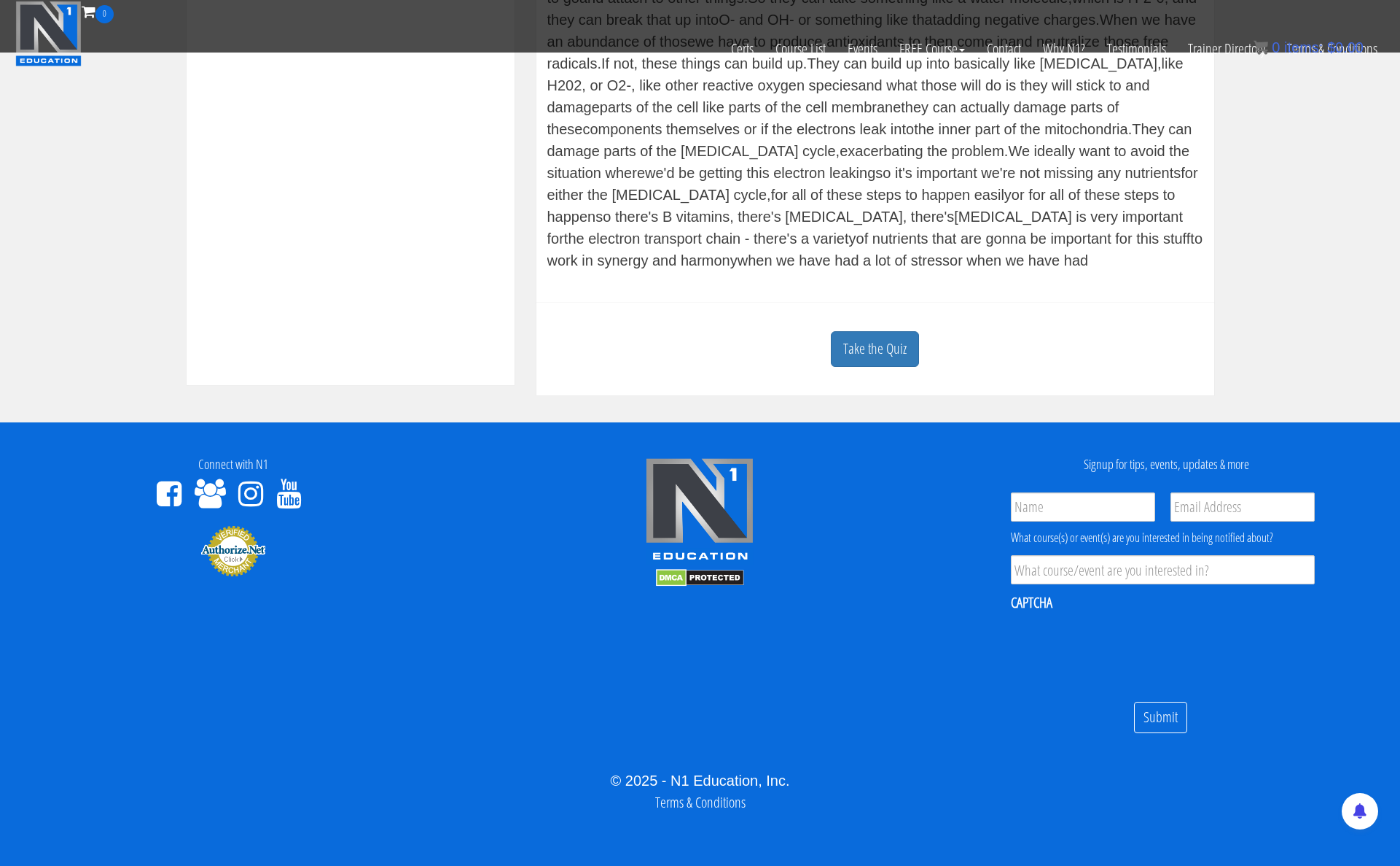
click at [885, 348] on link "Take the Quiz" at bounding box center [875, 349] width 88 height 36
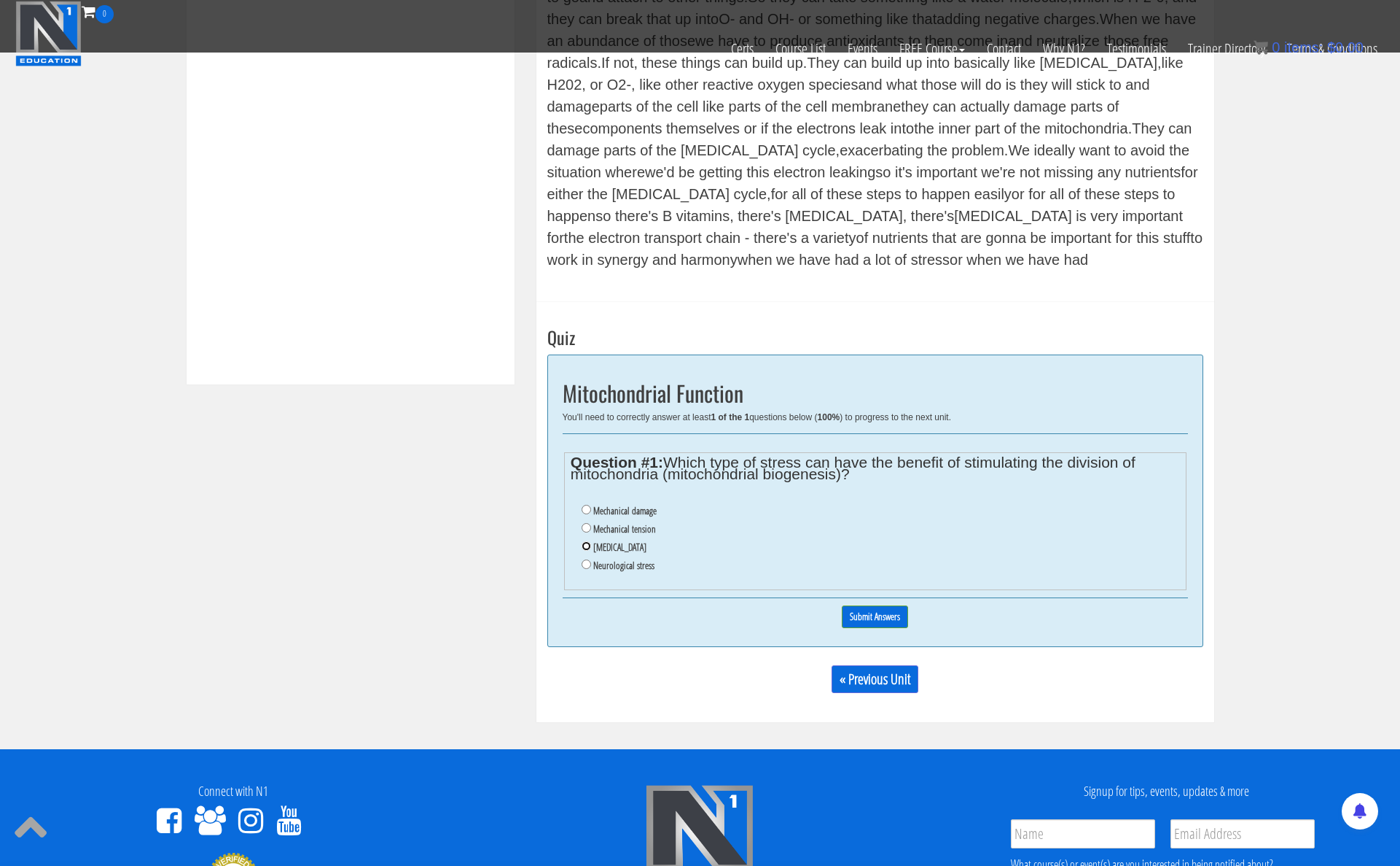
click at [588, 545] on input "[MEDICAL_DATA]" at bounding box center [586, 545] width 10 height 10
radio input "true"
click at [866, 616] on input "Submit Answers" at bounding box center [875, 616] width 66 height 22
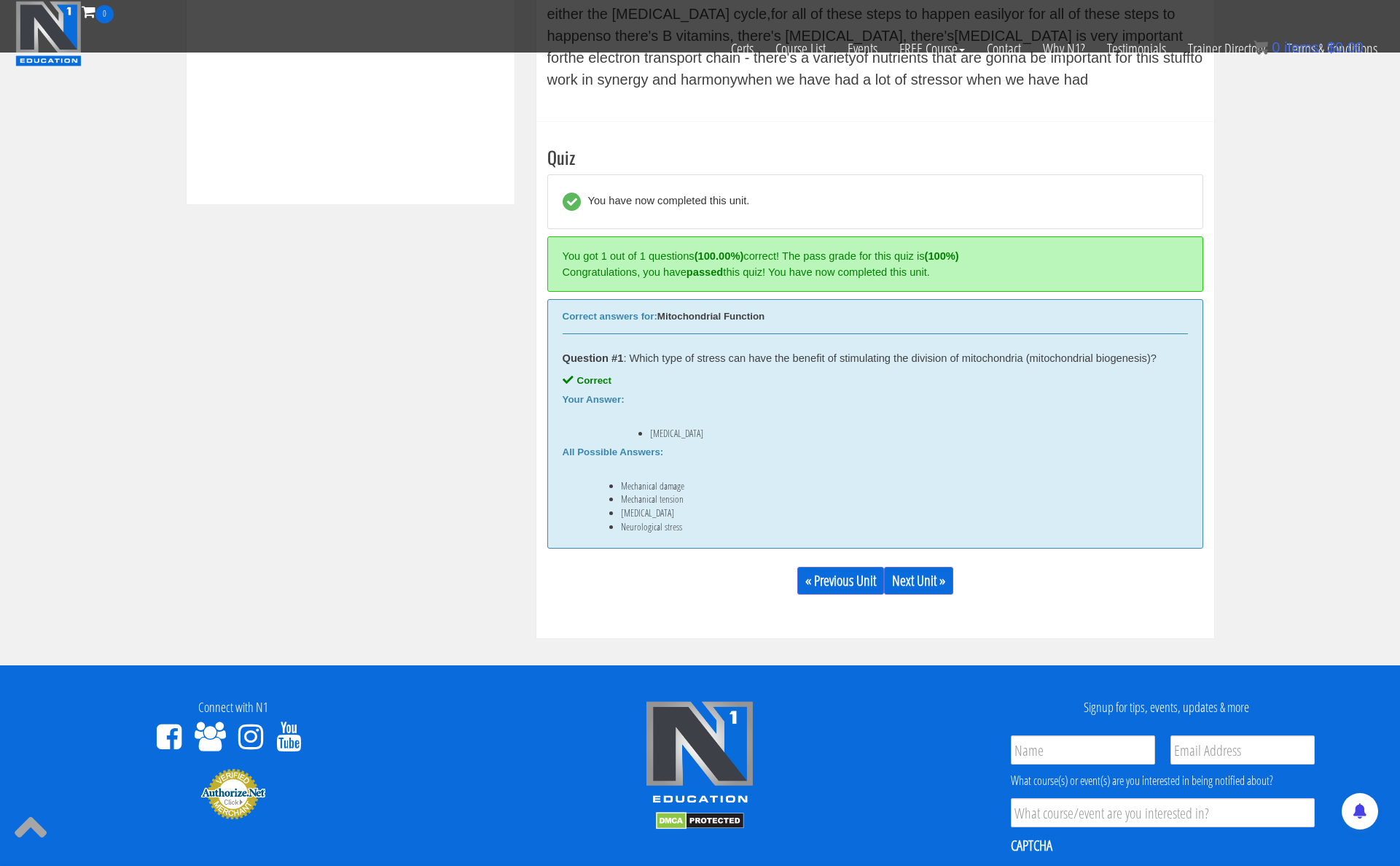
scroll to position [820, 0]
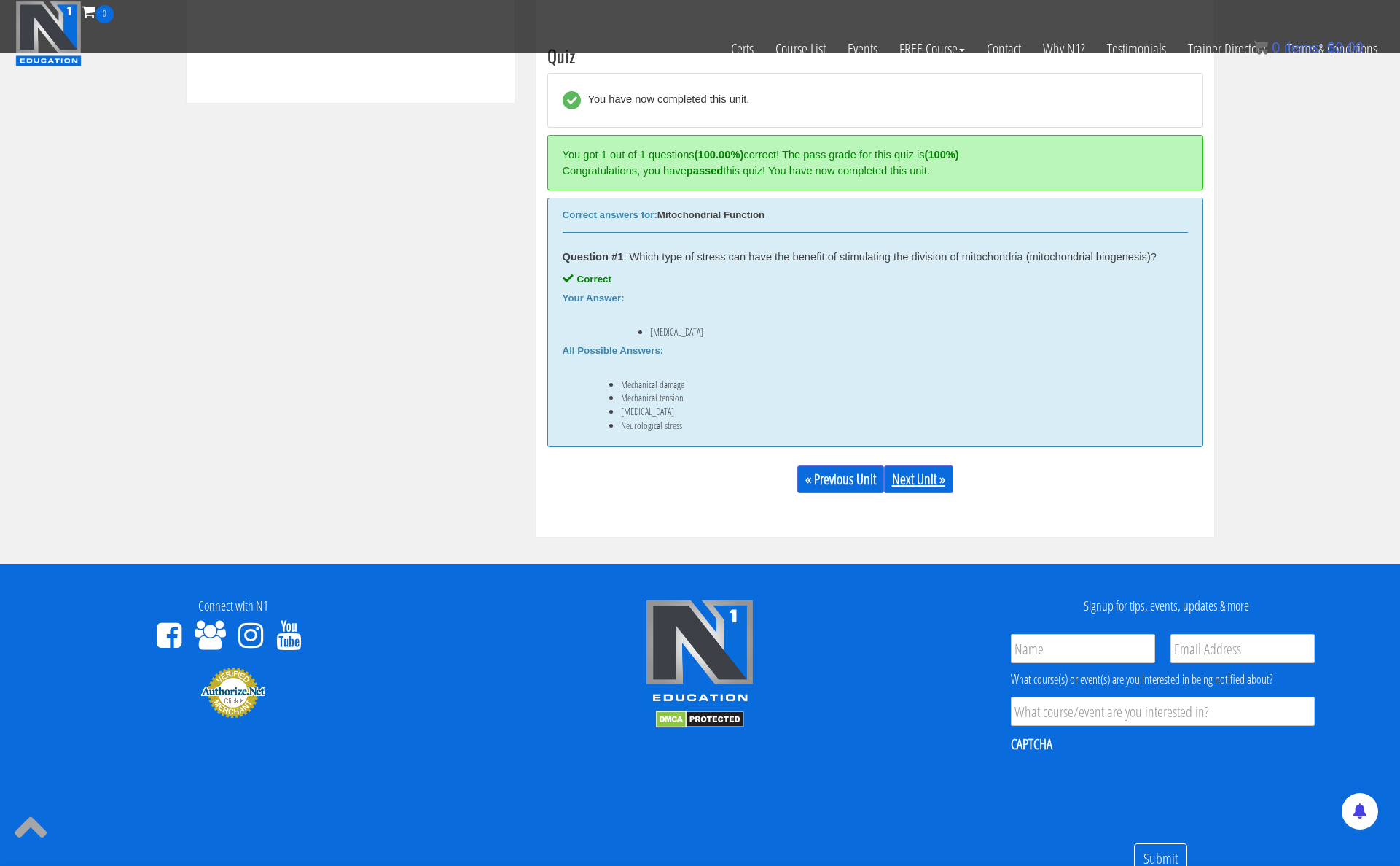
click at [932, 476] on link "Next Unit »" at bounding box center [919, 479] width 70 height 28
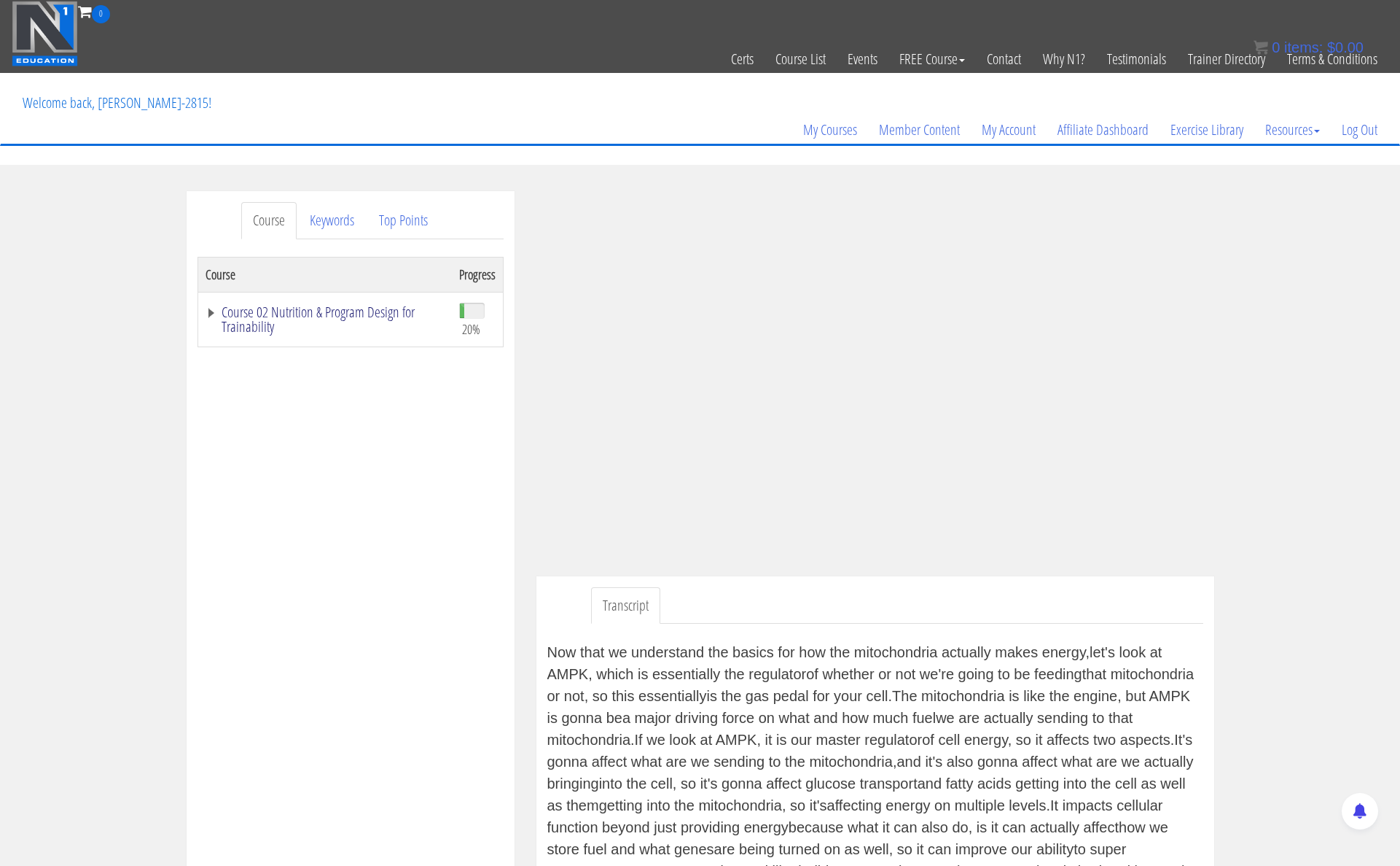
click at [256, 321] on link "Course 02 Nutrition & Program Design for Trainability" at bounding box center [325, 319] width 239 height 29
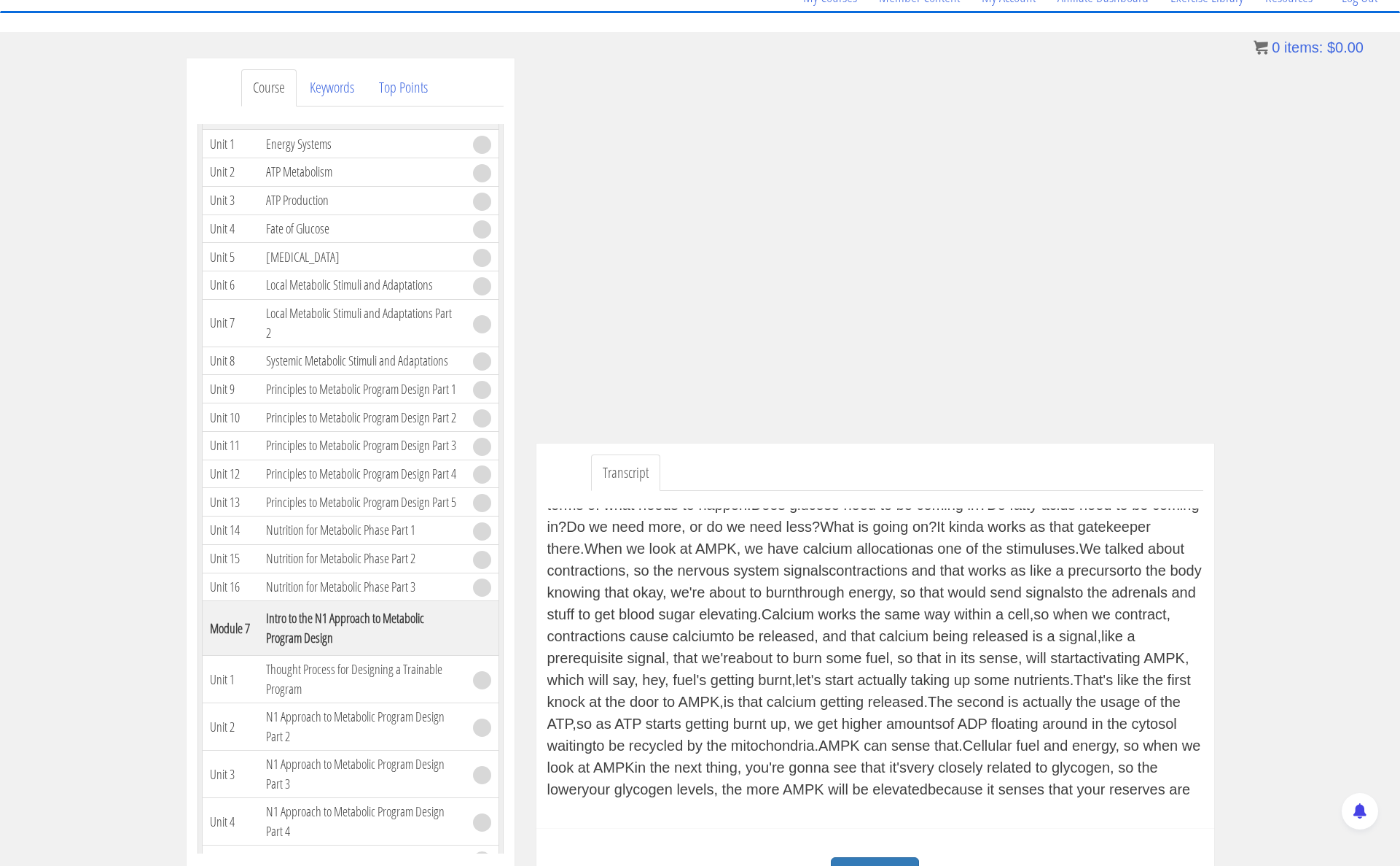
scroll to position [395, 0]
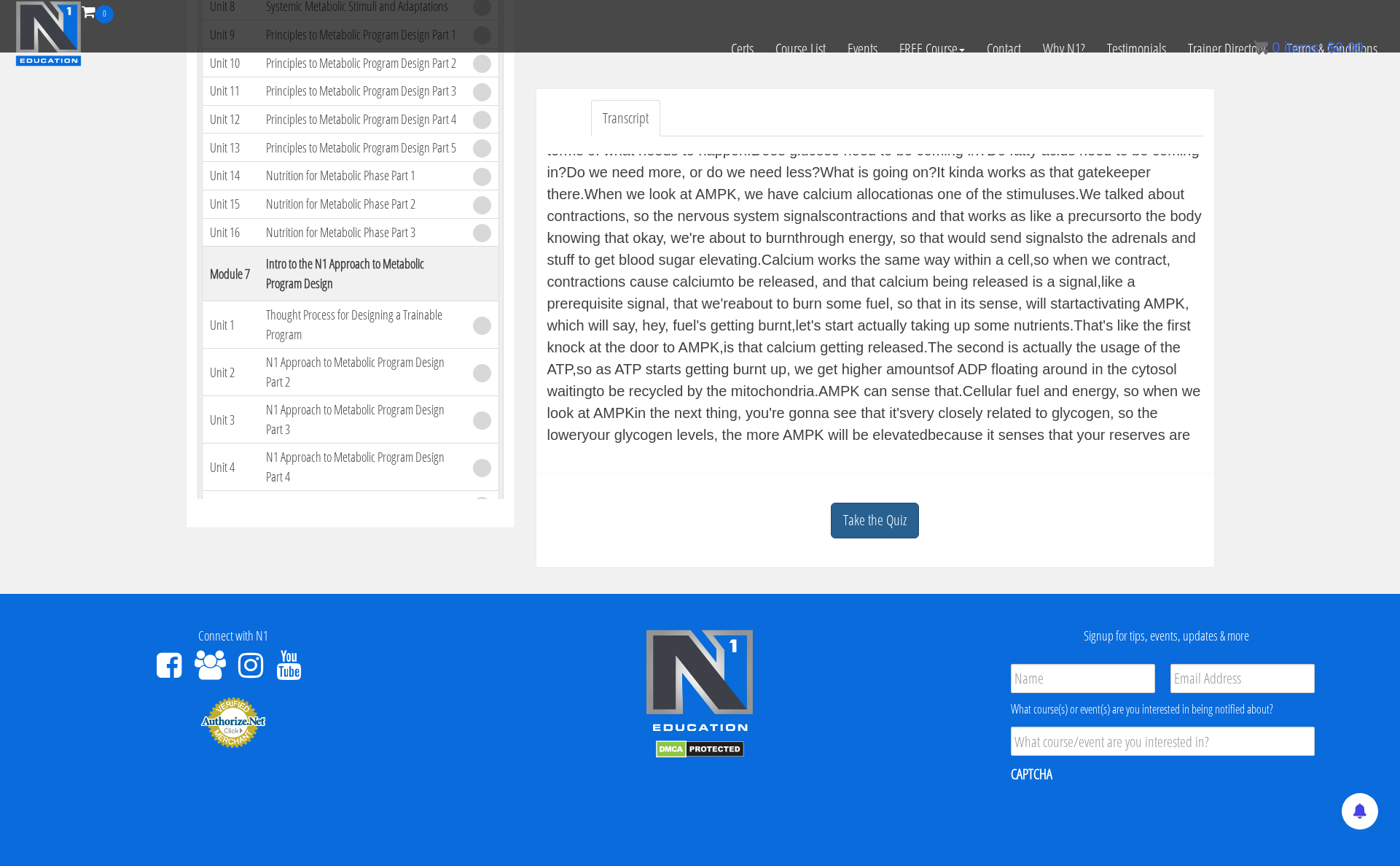
click at [874, 514] on link "Take the Quiz" at bounding box center [875, 520] width 88 height 36
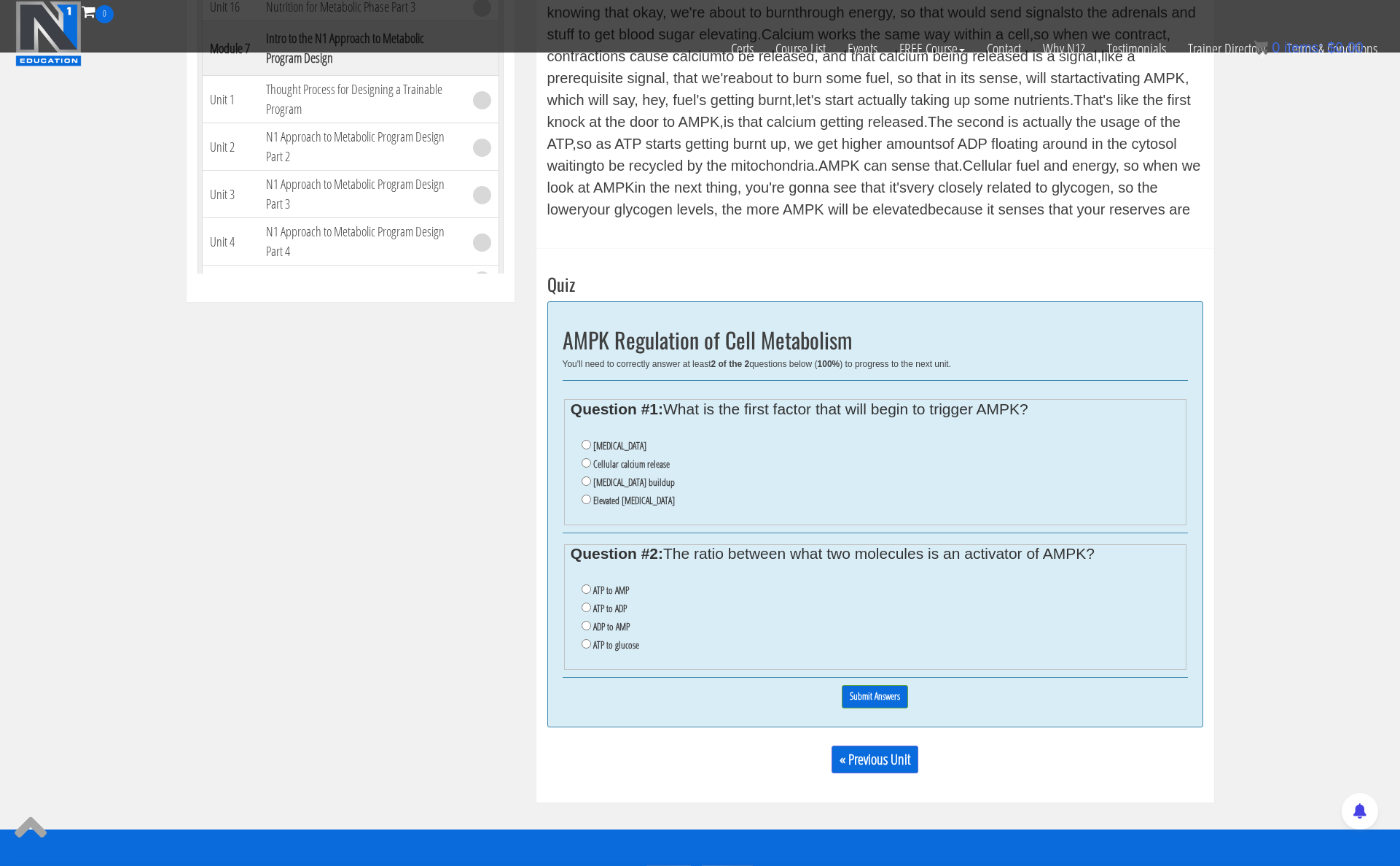
scroll to position [624, 0]
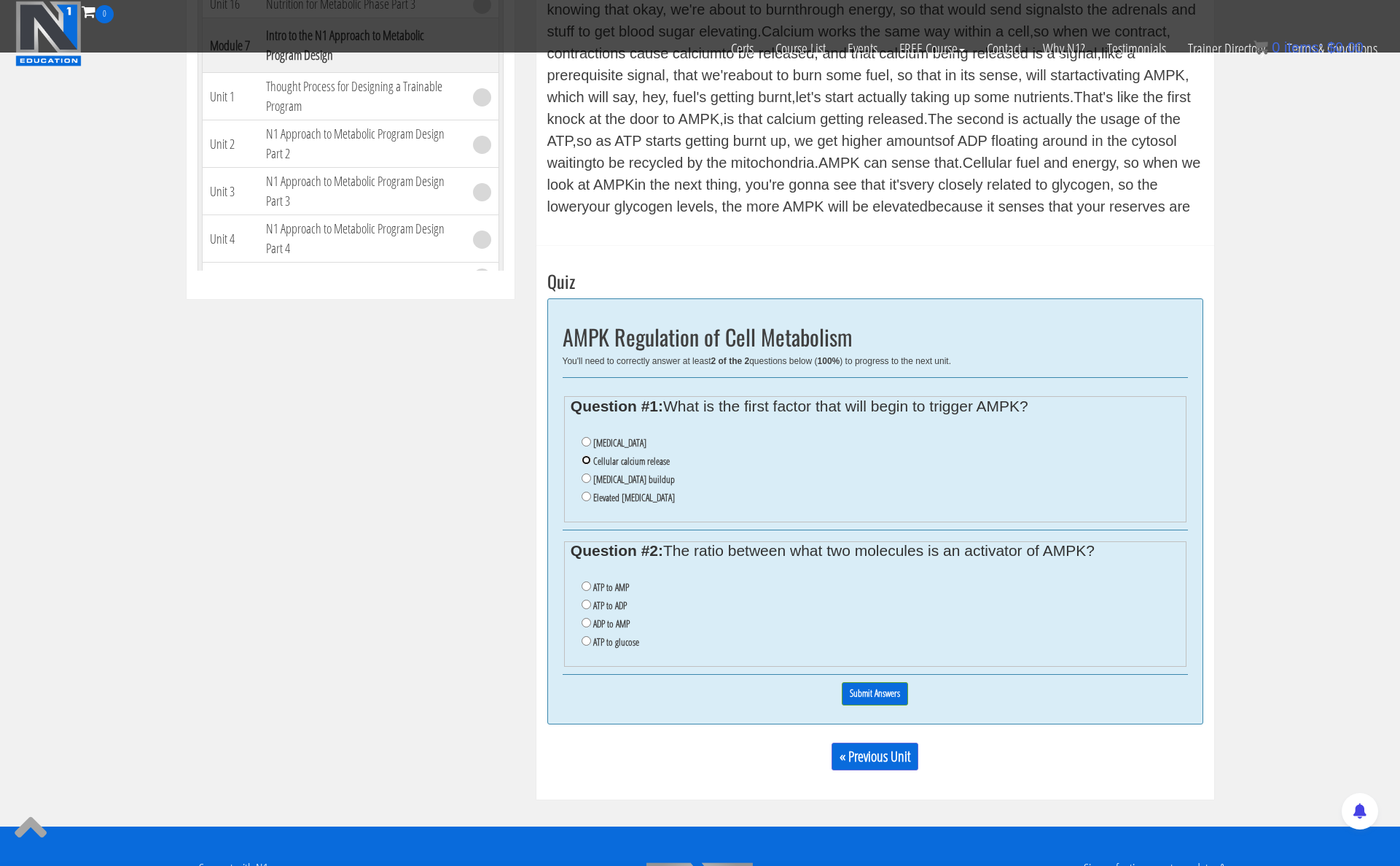
click at [583, 461] on input "Cellular calcium release" at bounding box center [586, 459] width 10 height 10
radio input "true"
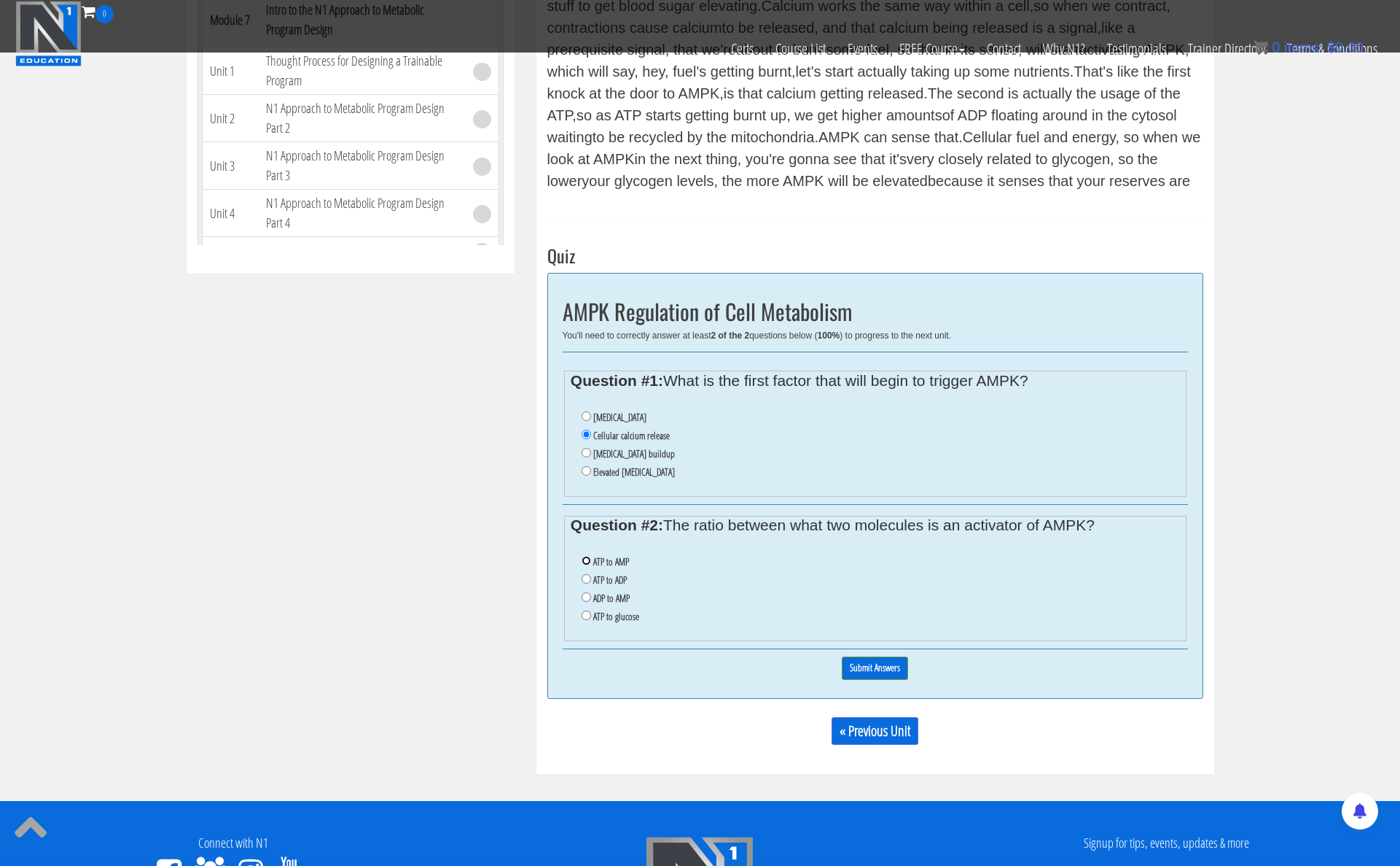
click at [585, 563] on input "ATP to AMP" at bounding box center [586, 560] width 10 height 10
radio input "true"
click at [859, 673] on input "Submit Answers" at bounding box center [875, 667] width 66 height 22
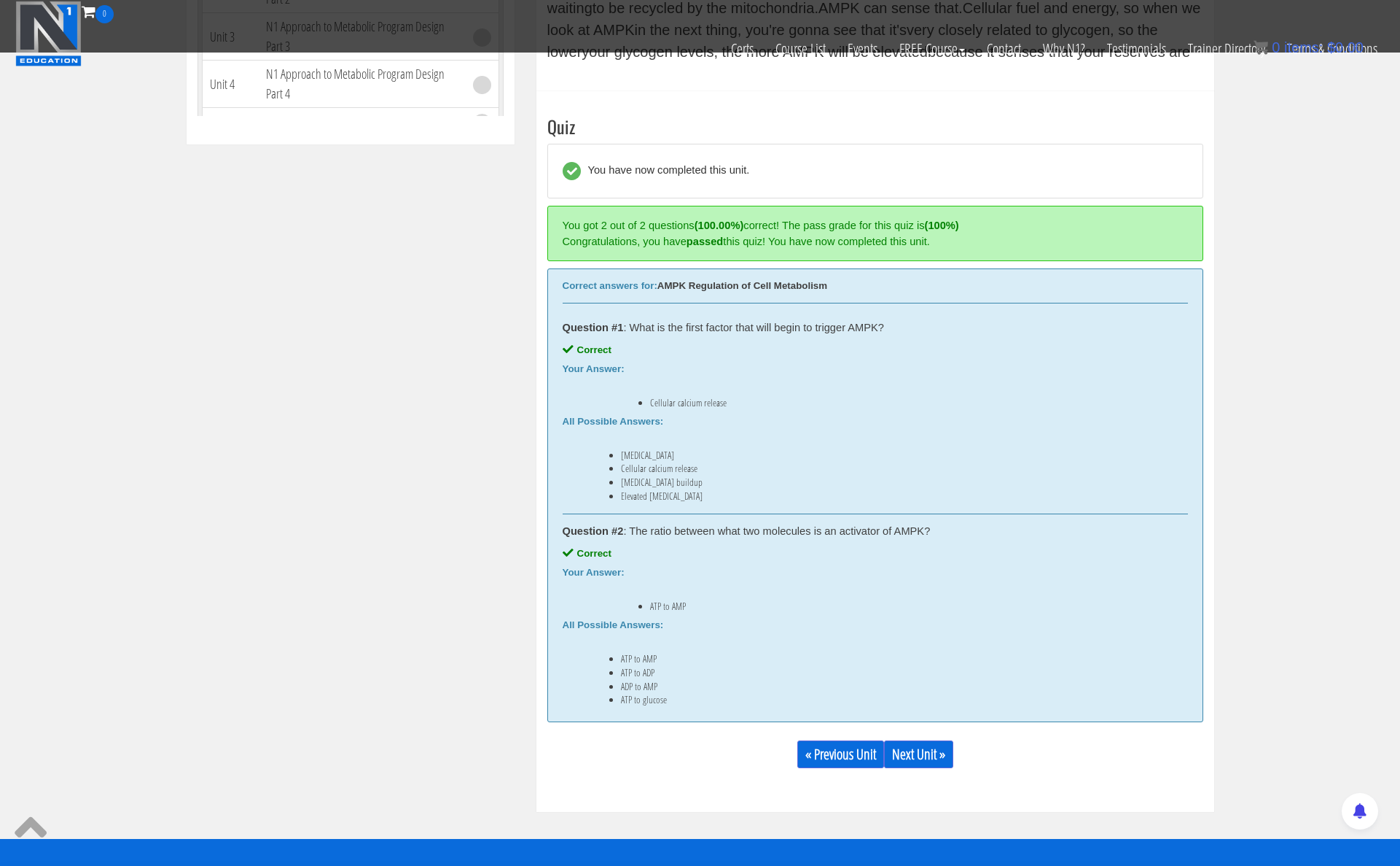
scroll to position [849, 0]
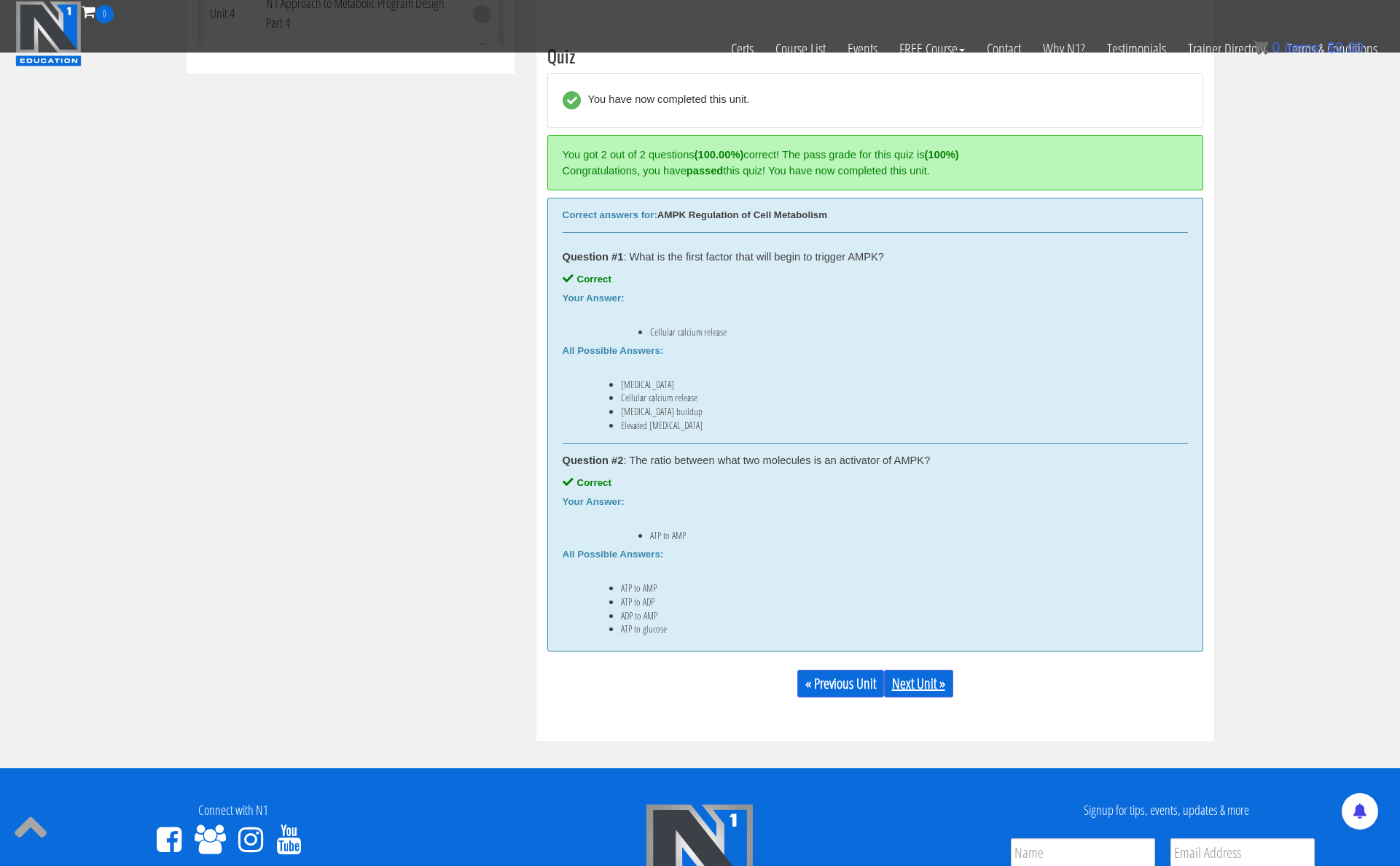
click at [917, 686] on link "Next Unit »" at bounding box center [919, 683] width 70 height 28
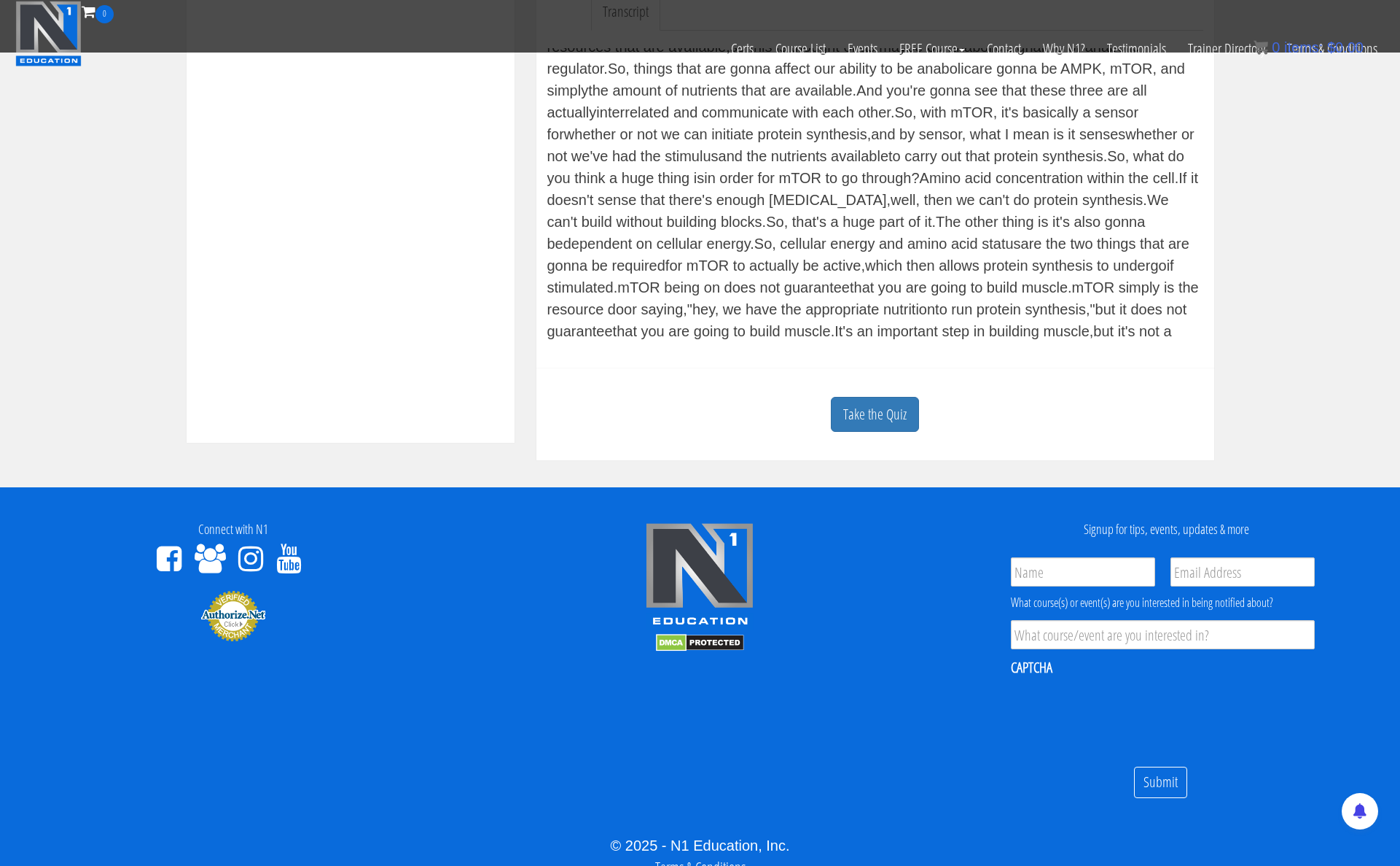
scroll to position [545, 0]
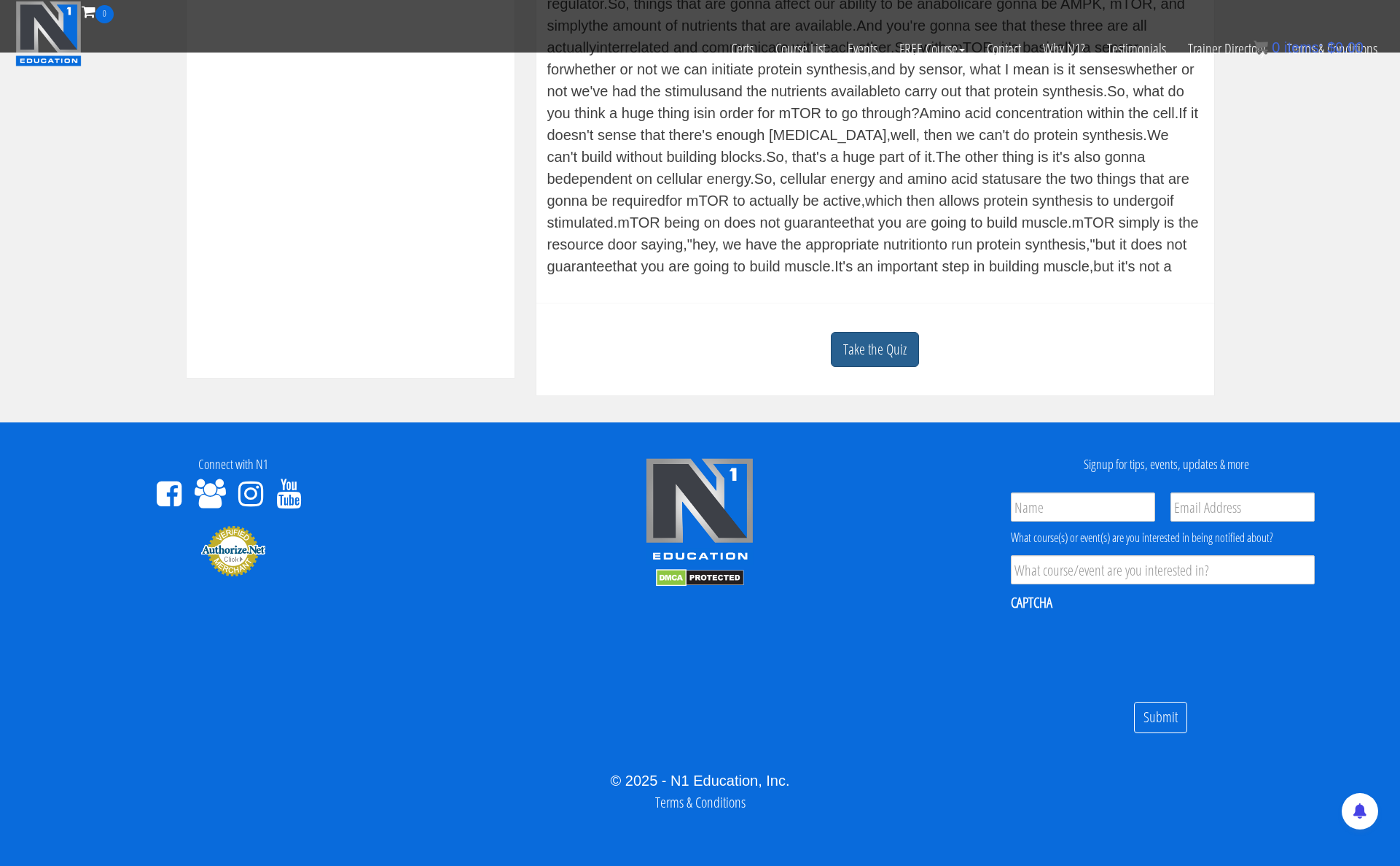
click at [885, 364] on link "Take the Quiz" at bounding box center [875, 349] width 88 height 36
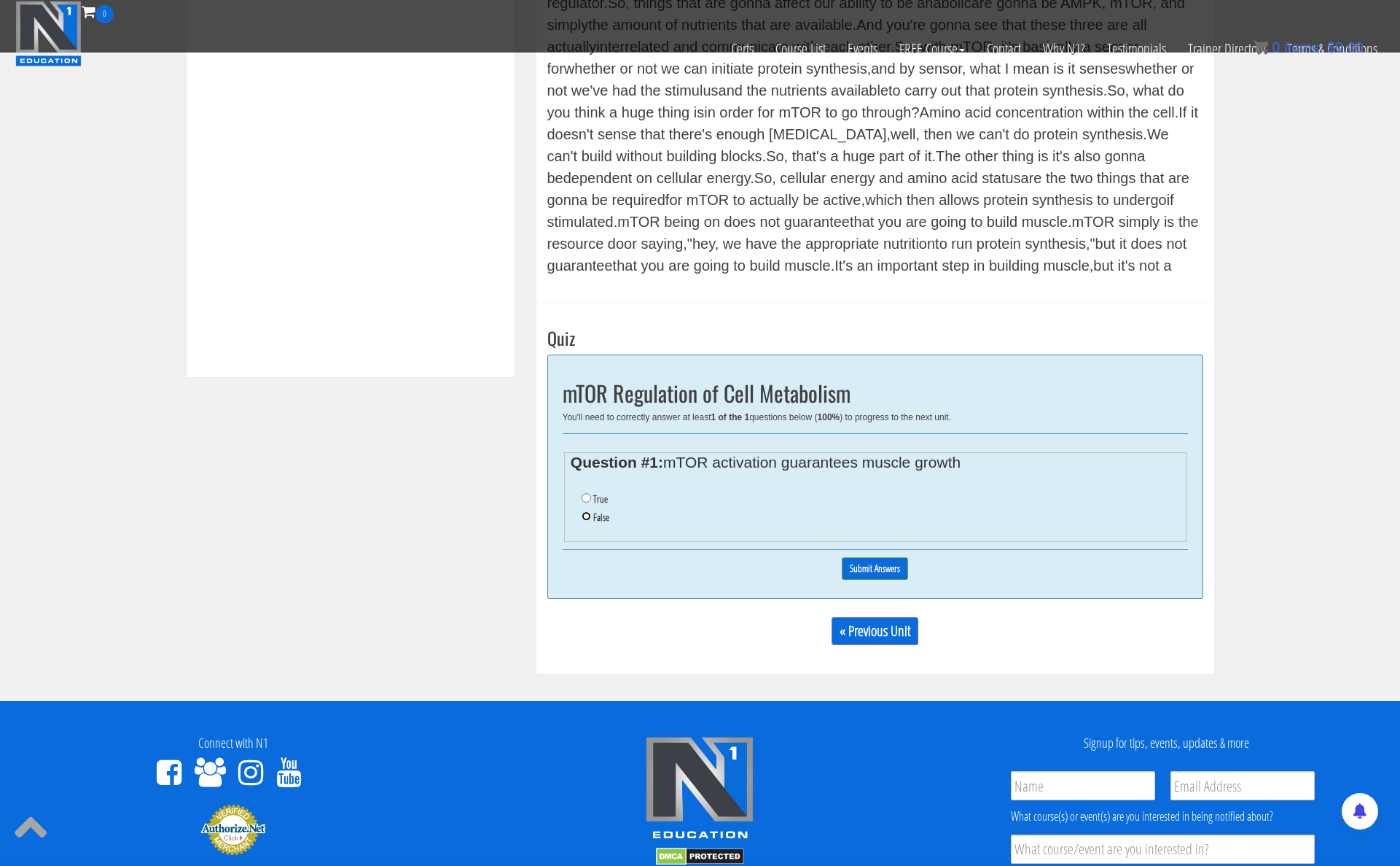
click at [583, 520] on input "False" at bounding box center [586, 516] width 10 height 10
radio input "true"
click at [844, 568] on input "Submit Answers" at bounding box center [875, 568] width 66 height 22
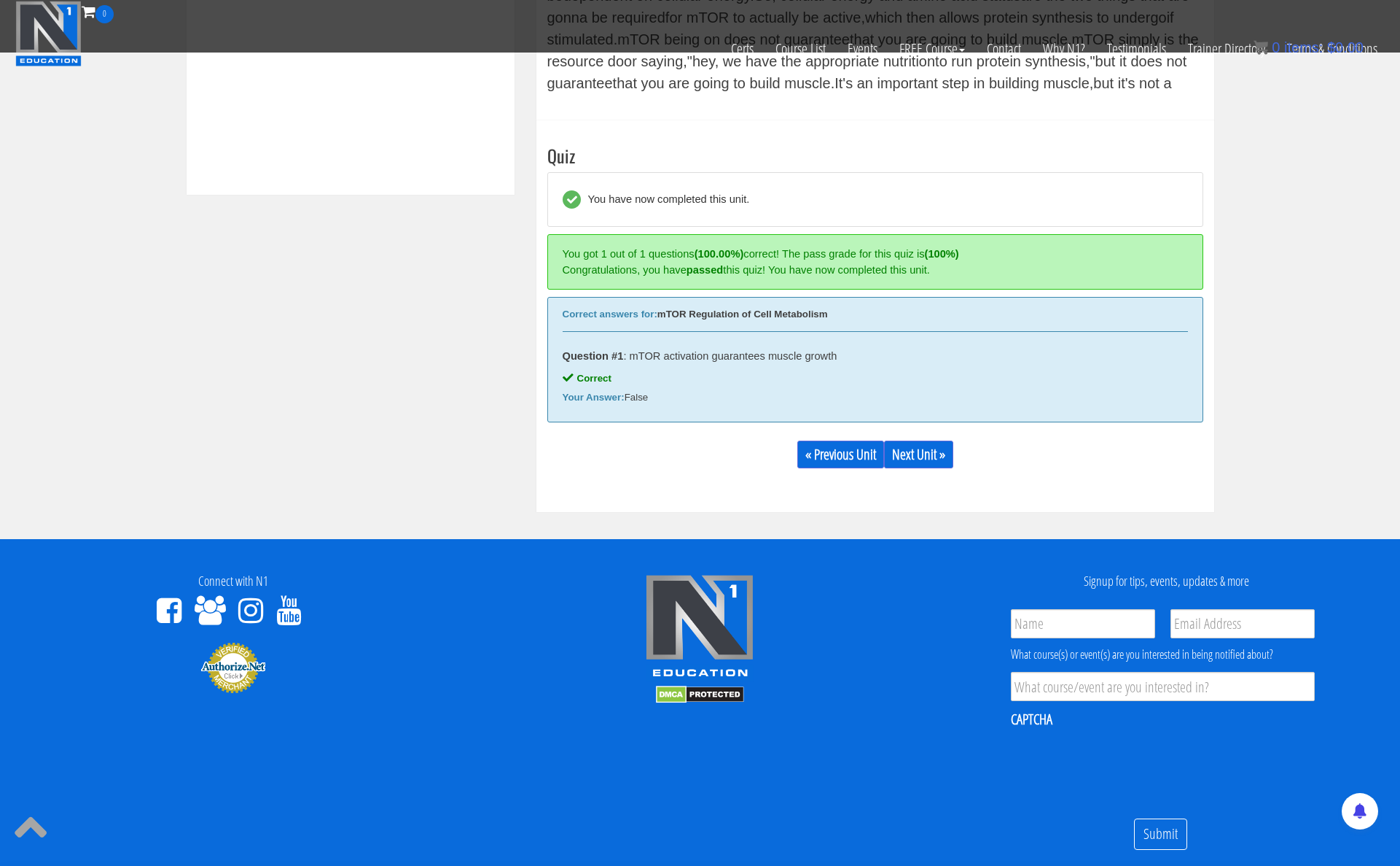
scroll to position [827, 0]
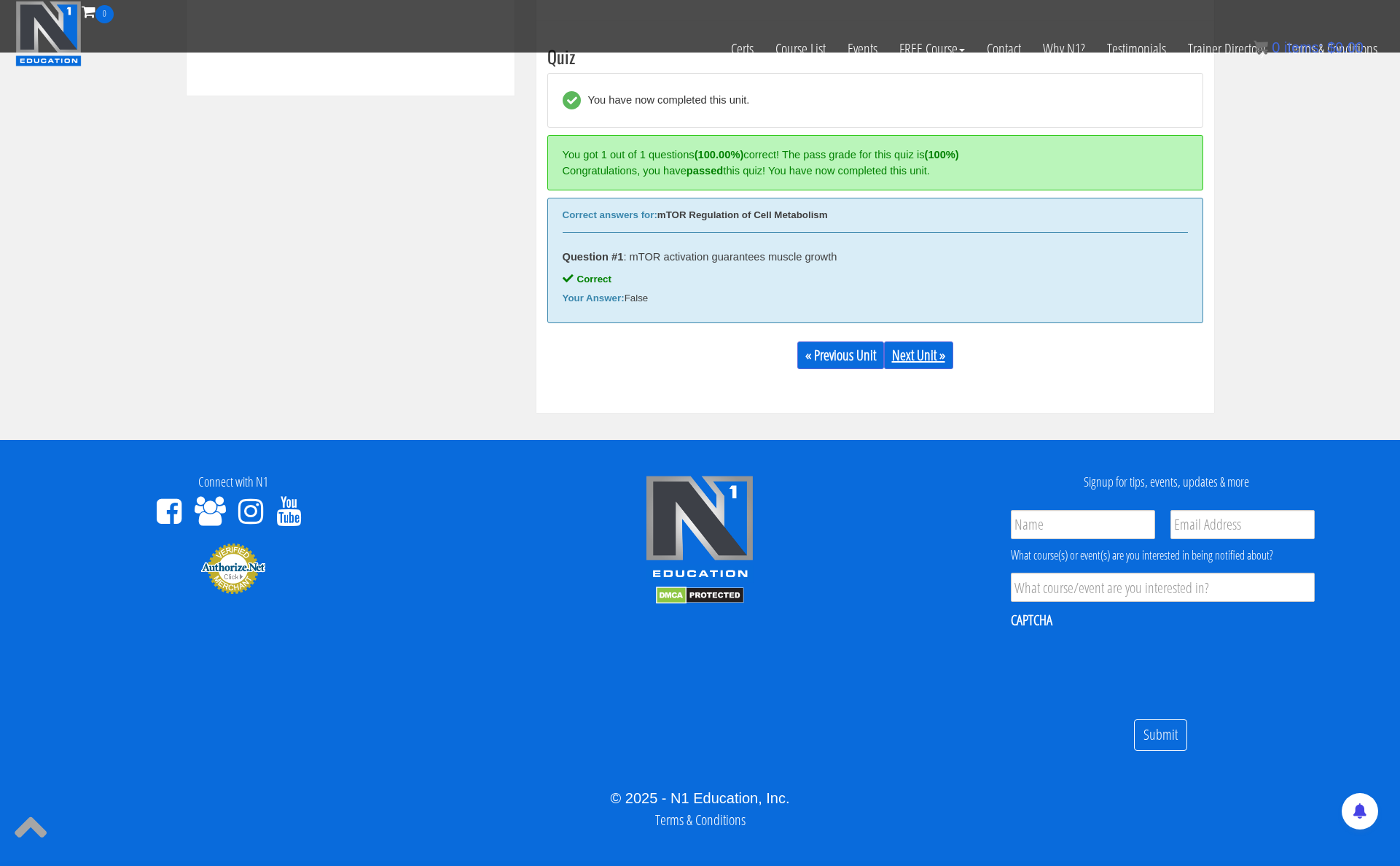
click at [923, 355] on link "Next Unit »" at bounding box center [919, 355] width 70 height 28
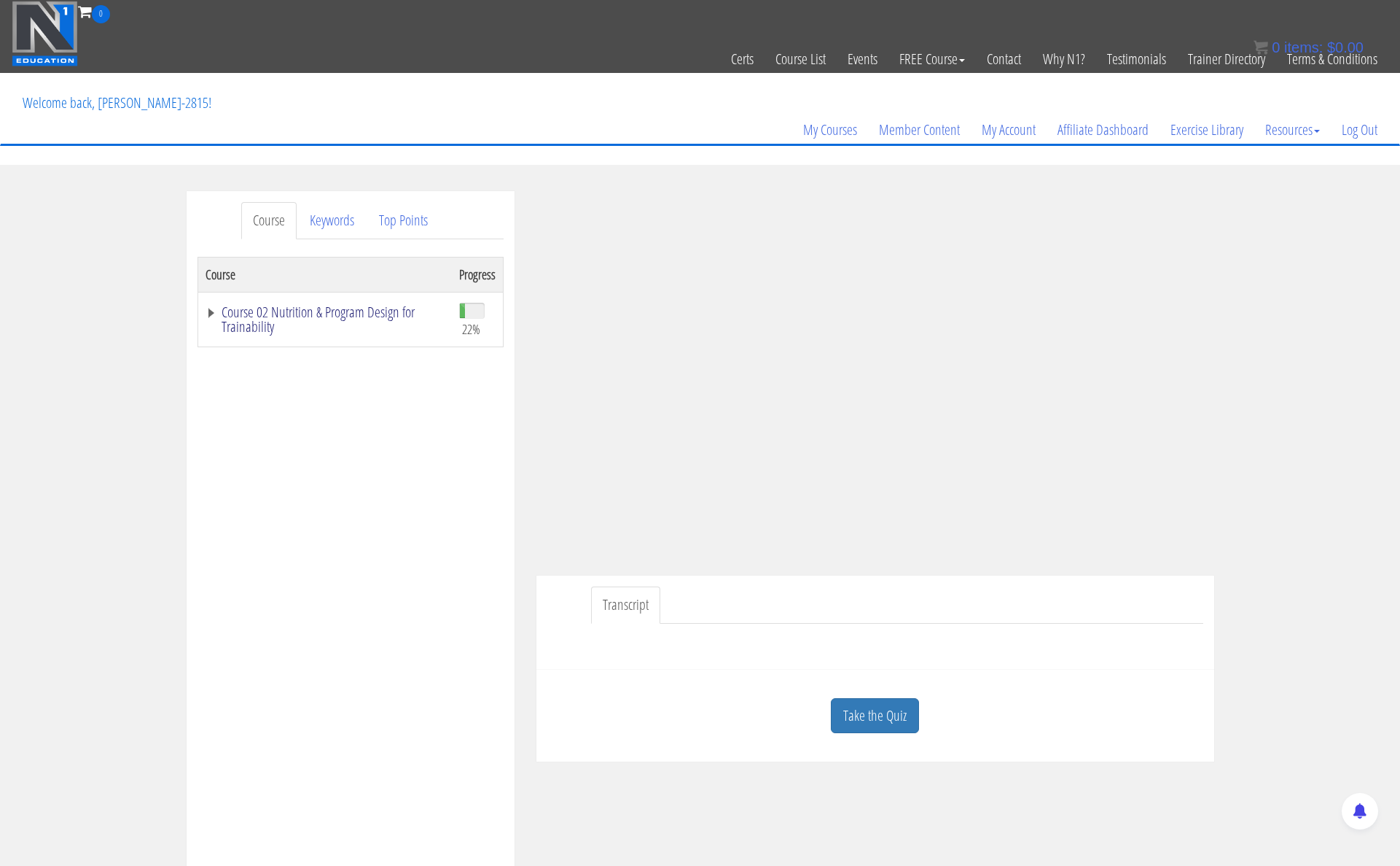
click at [212, 315] on link "Course 02 Nutrition & Program Design for Trainability" at bounding box center [325, 319] width 239 height 29
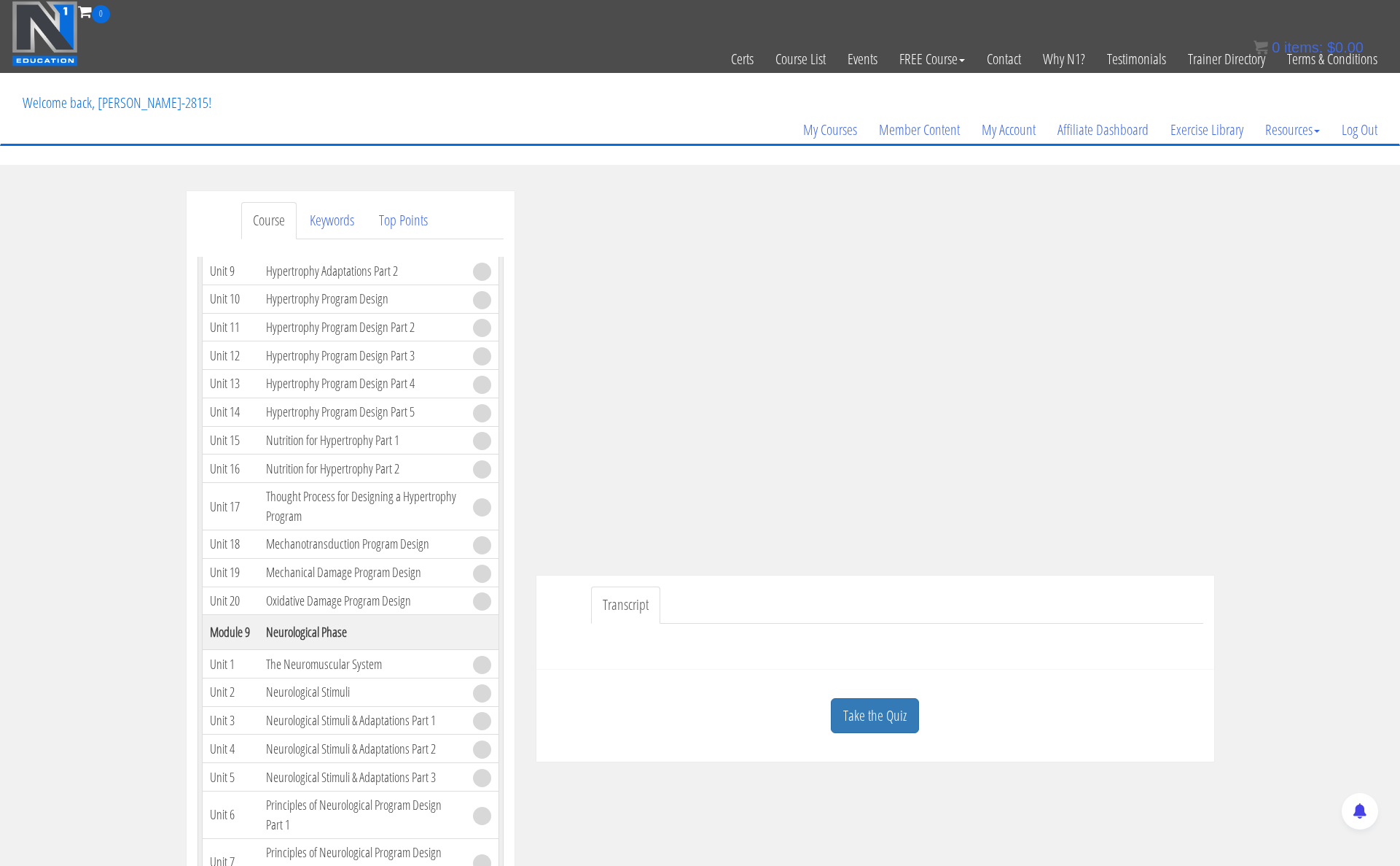
scroll to position [1826, 0]
